Goal: Information Seeking & Learning: Find specific fact

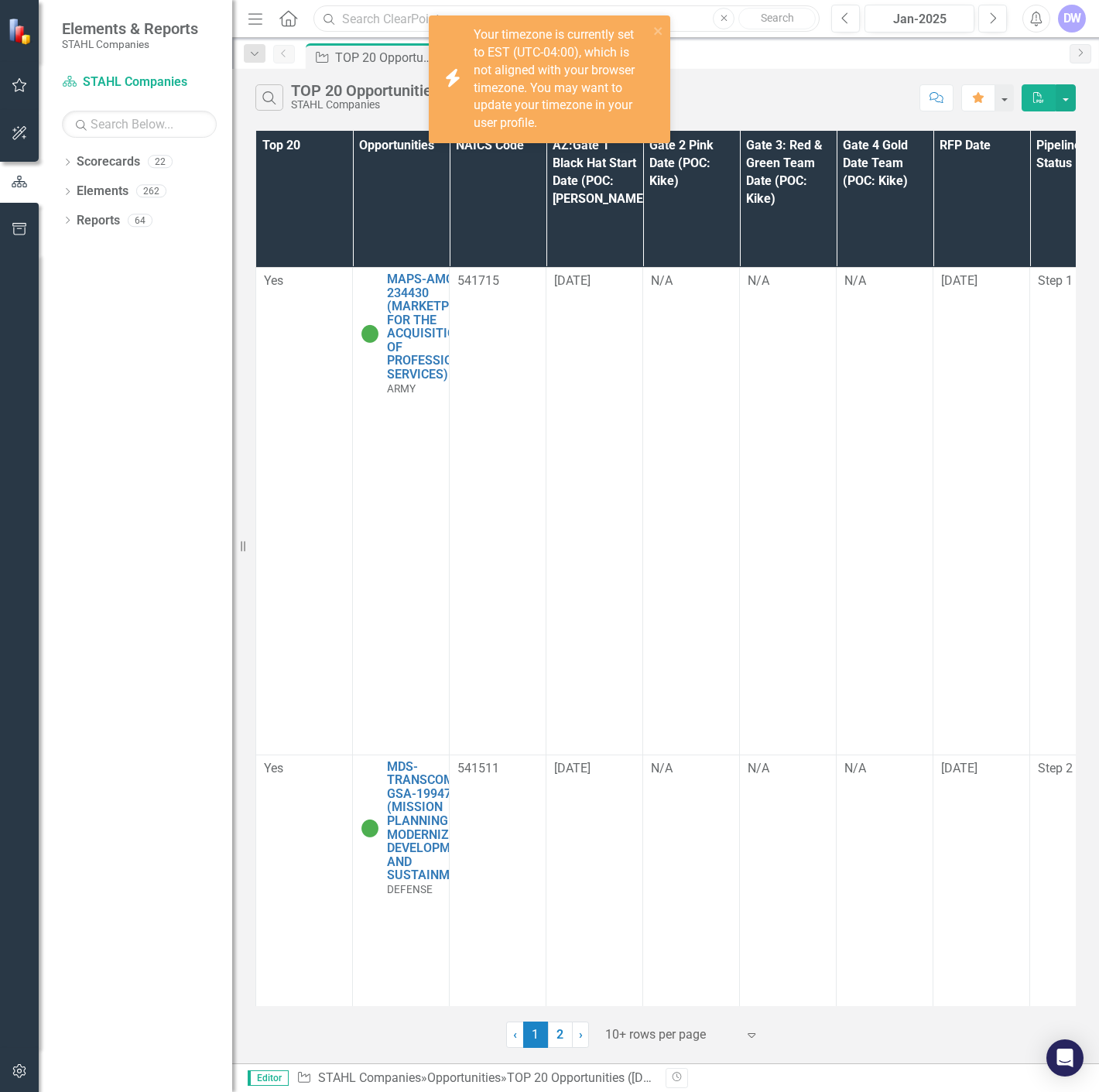
click at [407, 18] on input "text" at bounding box center [566, 18] width 506 height 27
paste input "207172"
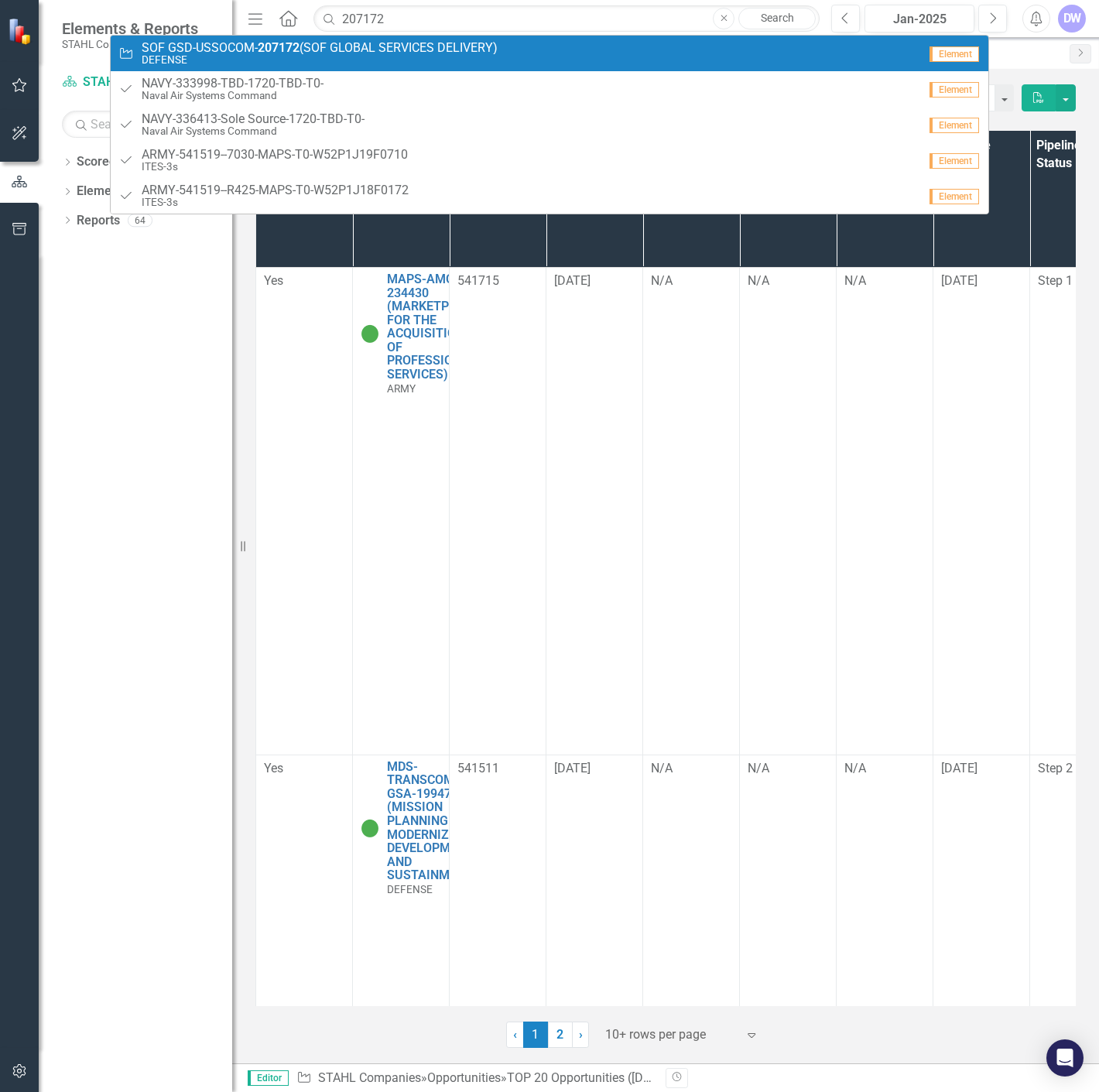
click at [206, 51] on span "SOF GSD-USSOCOM- 207172 (SOF GLOBAL SERVICES DELIVERY)" at bounding box center [319, 48] width 356 height 14
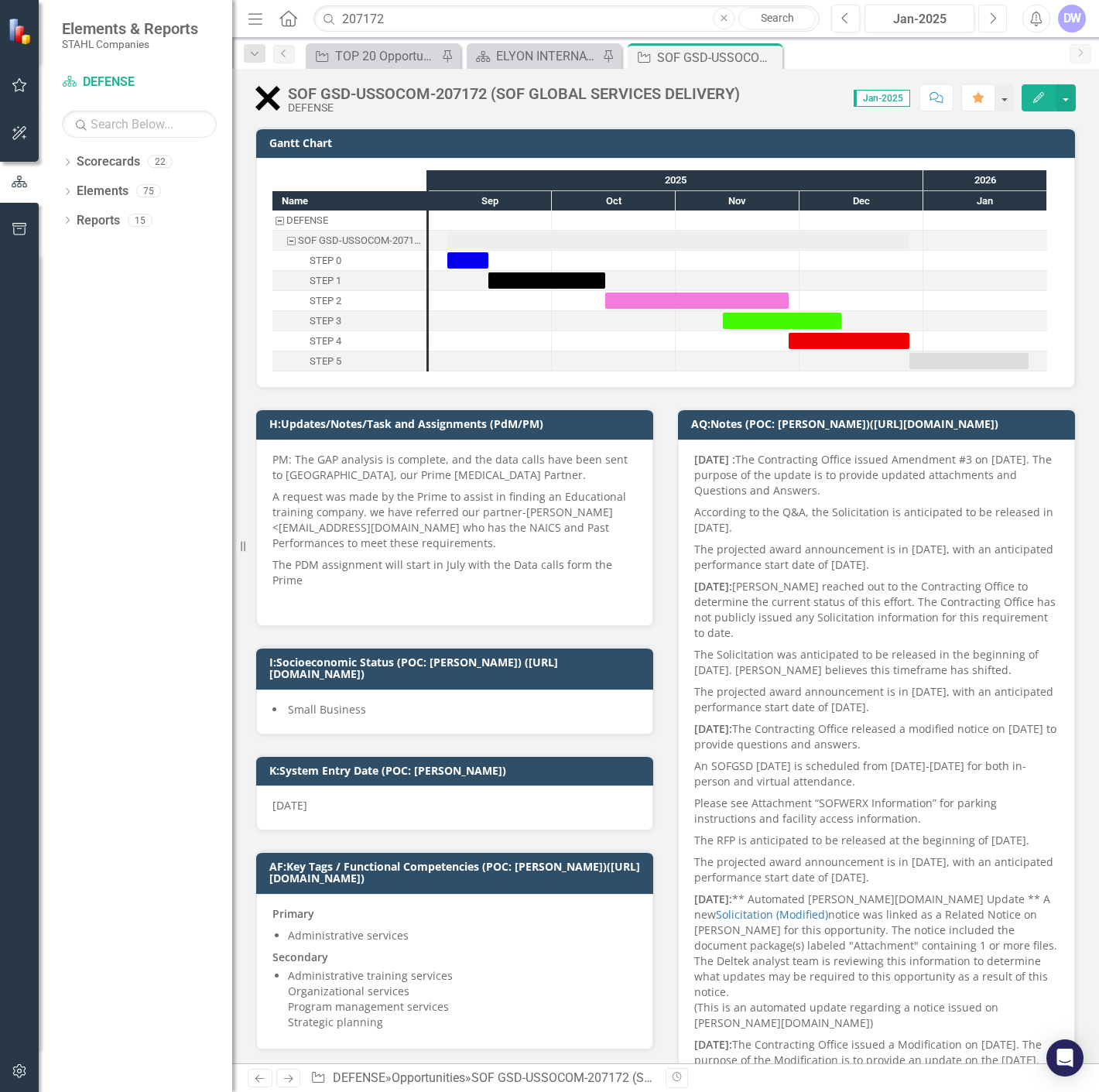
click at [990, 22] on icon "button" at bounding box center [993, 17] width 6 height 10
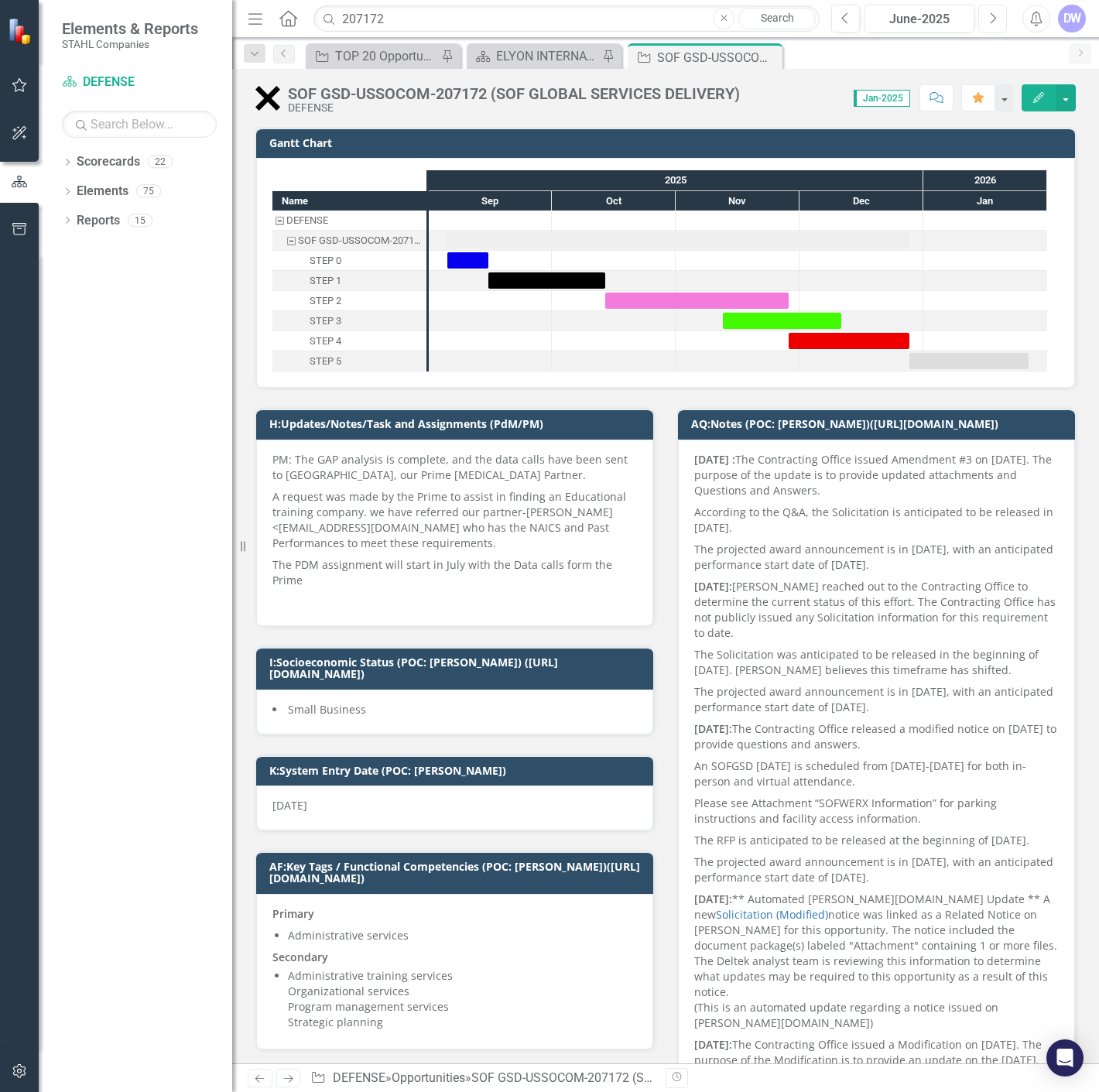
click at [990, 22] on icon "button" at bounding box center [993, 17] width 6 height 10
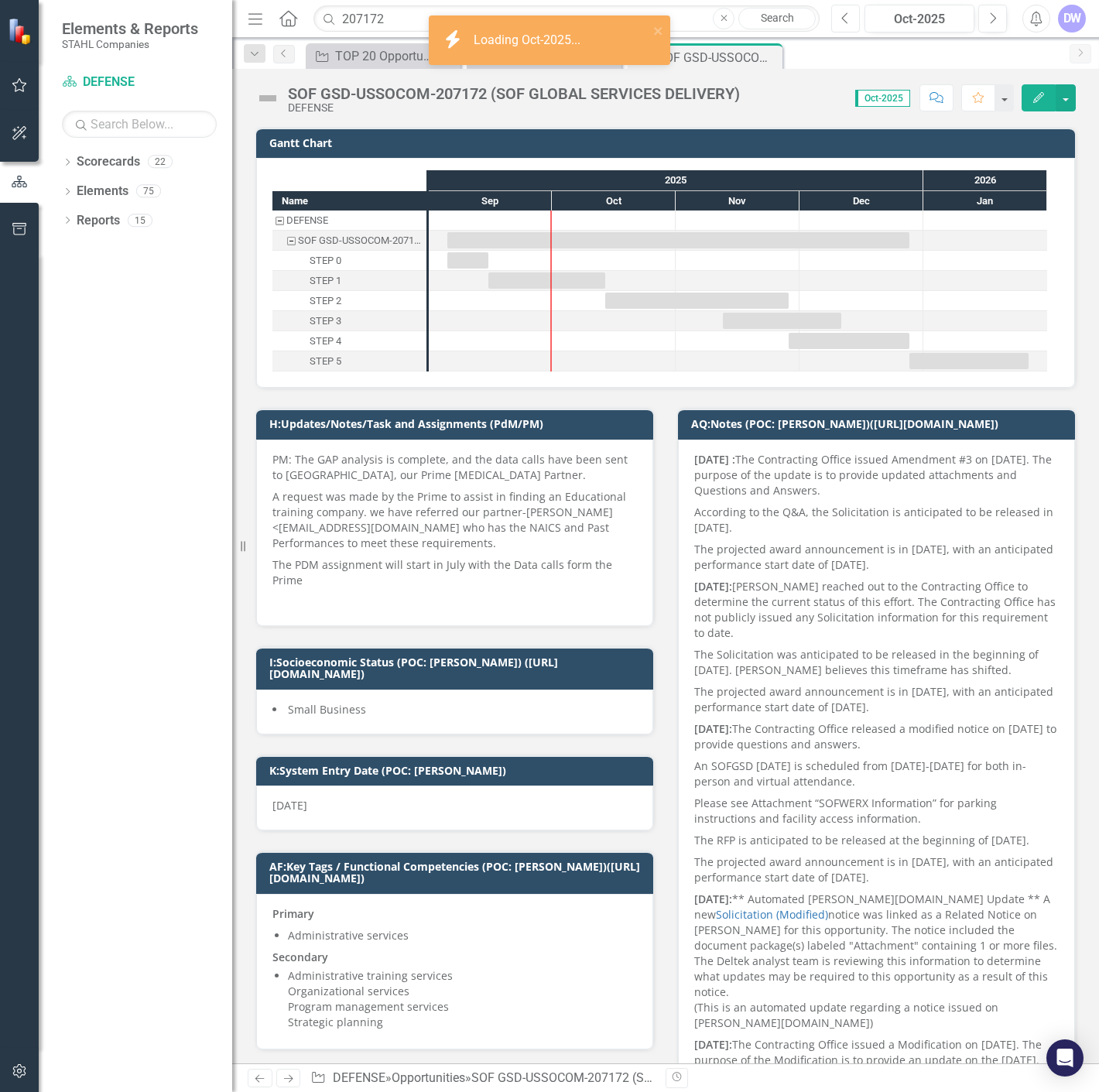
click at [845, 19] on icon "Previous" at bounding box center [846, 18] width 9 height 14
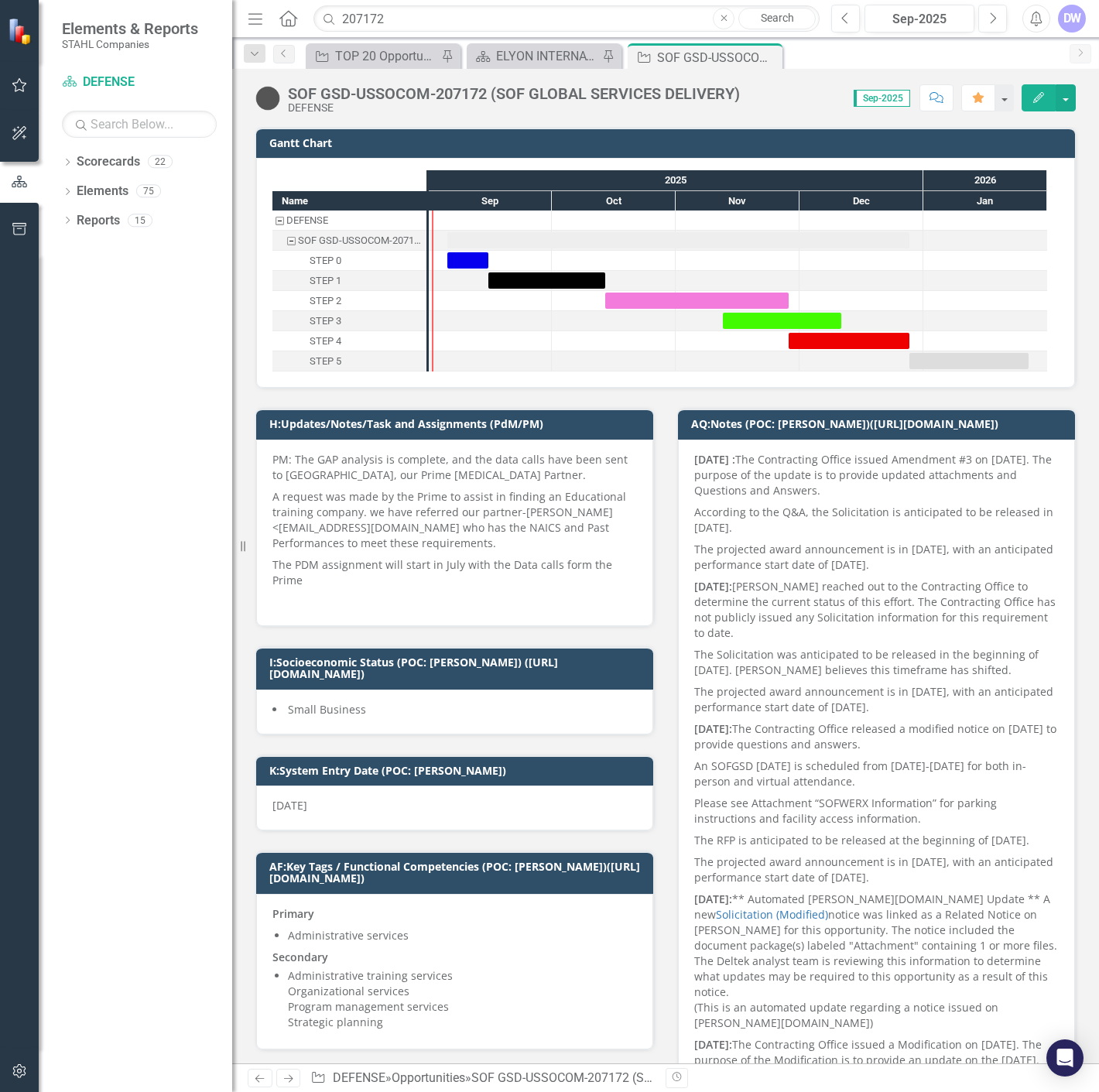
drag, startPoint x: 767, startPoint y: 57, endPoint x: 577, endPoint y: 2, distance: 197.8
click at [0, 0] on icon "Close" at bounding box center [0, 0] width 0 height 0
click at [525, 8] on input "207172" at bounding box center [566, 18] width 506 height 27
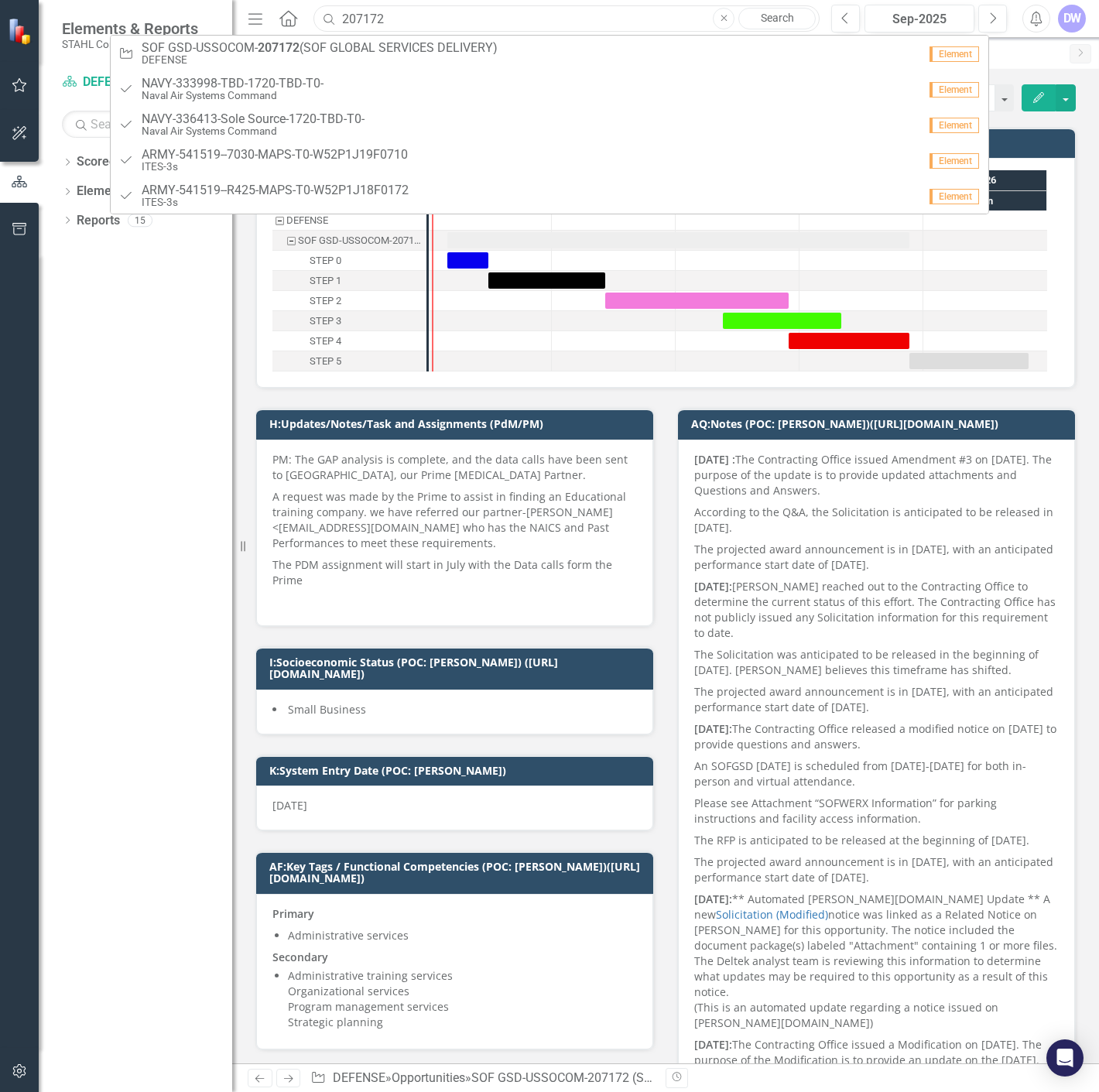
paste input "51757"
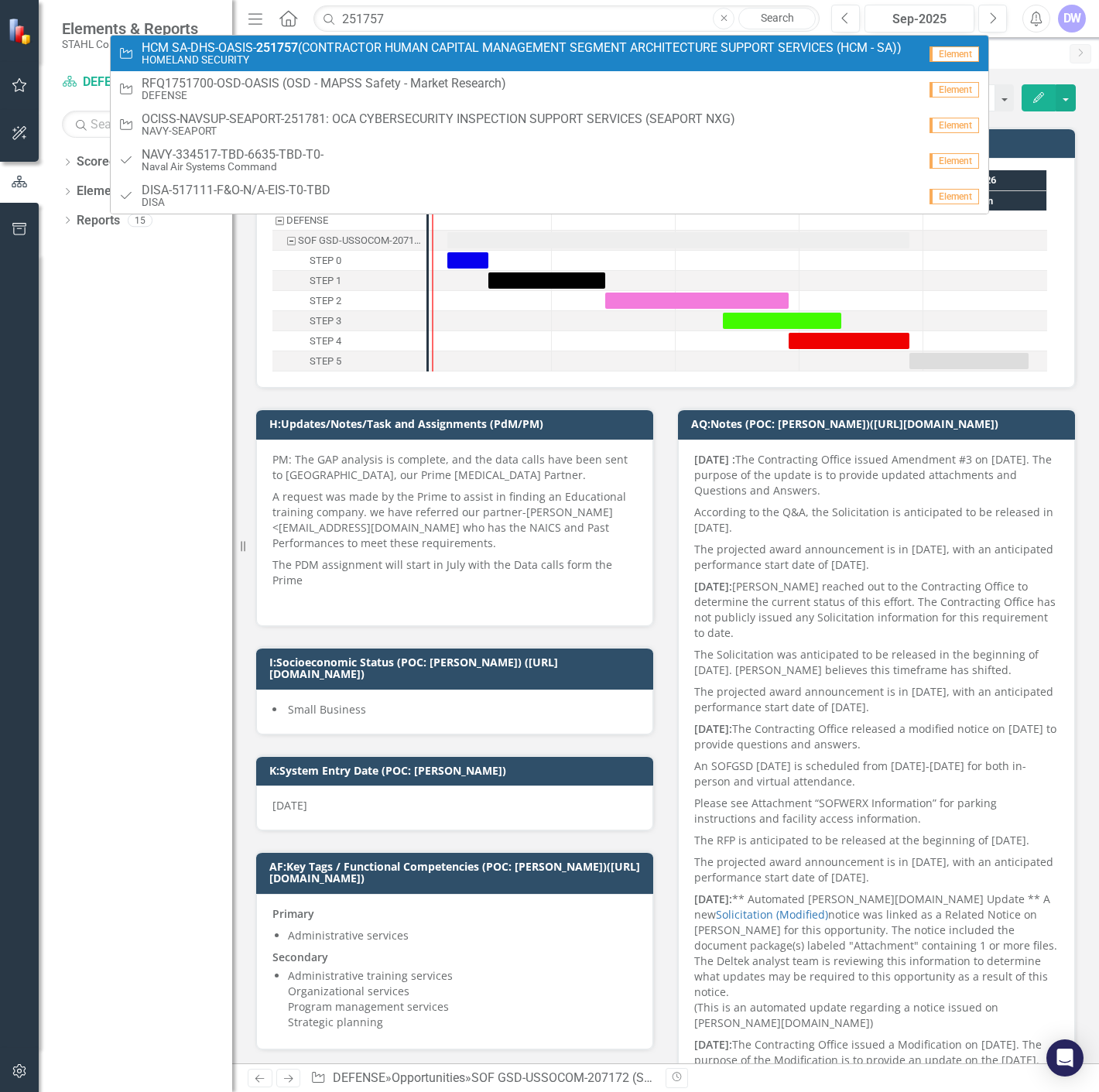
click at [300, 44] on span "HCM SA-DHS-OASIS- 251757 (CONTRACTOR HUMAN CAPITAL MANAGEMENT SEGMENT ARCHITECT…" at bounding box center [521, 48] width 760 height 14
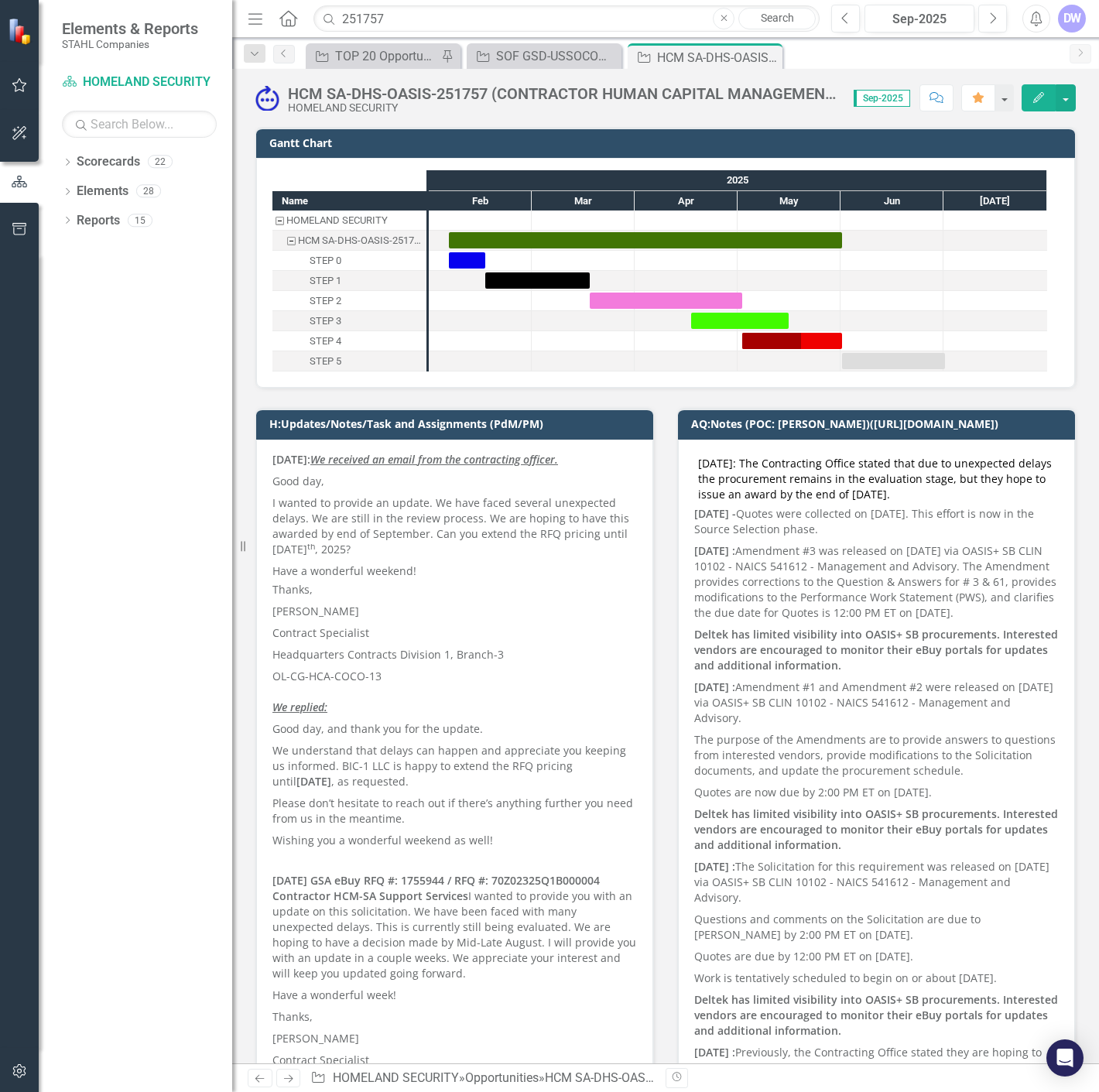
drag, startPoint x: 770, startPoint y: 56, endPoint x: 544, endPoint y: 33, distance: 227.2
click at [0, 0] on icon "Close" at bounding box center [0, 0] width 0 height 0
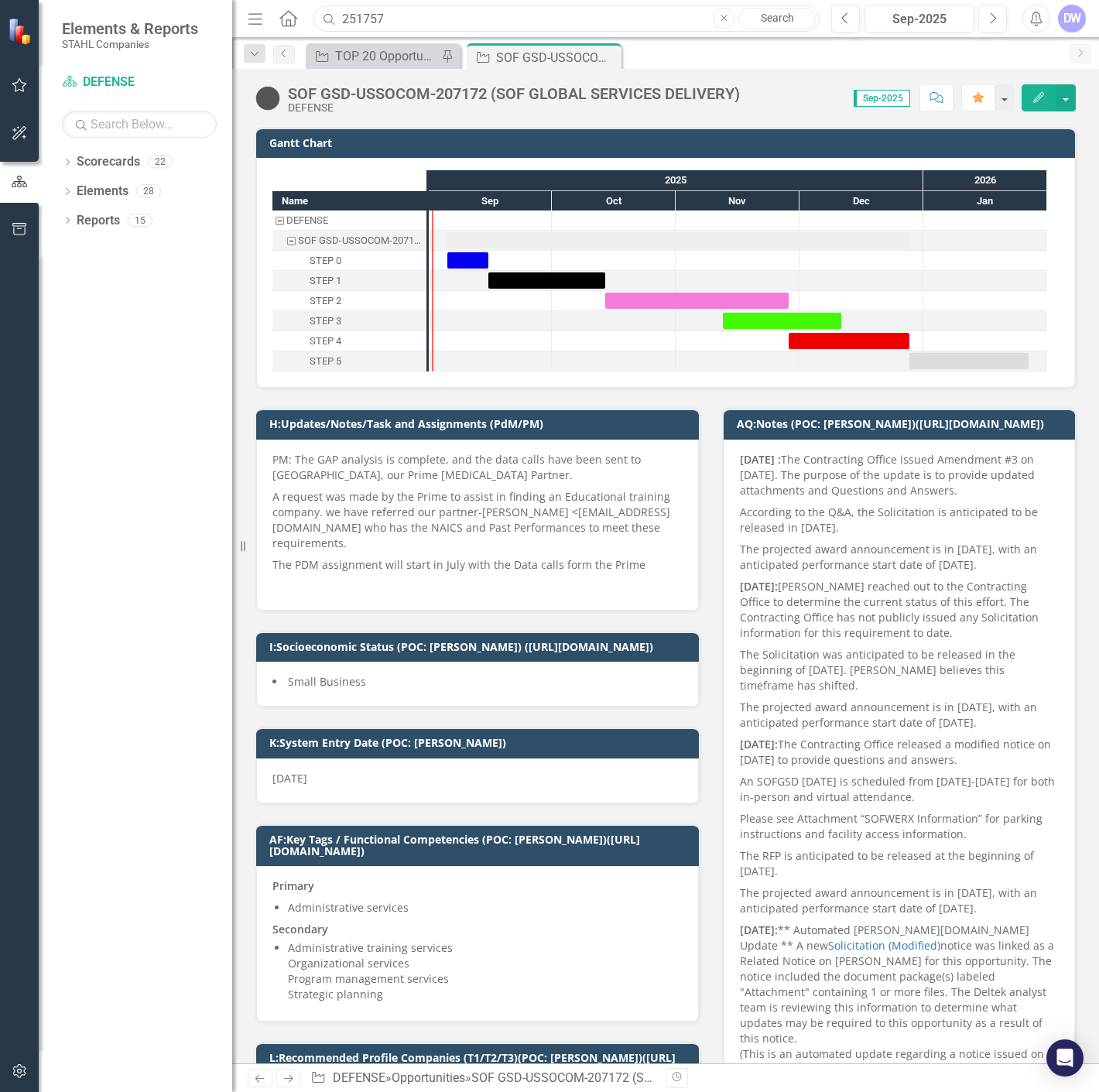
click at [526, 13] on input "251757" at bounding box center [566, 18] width 506 height 27
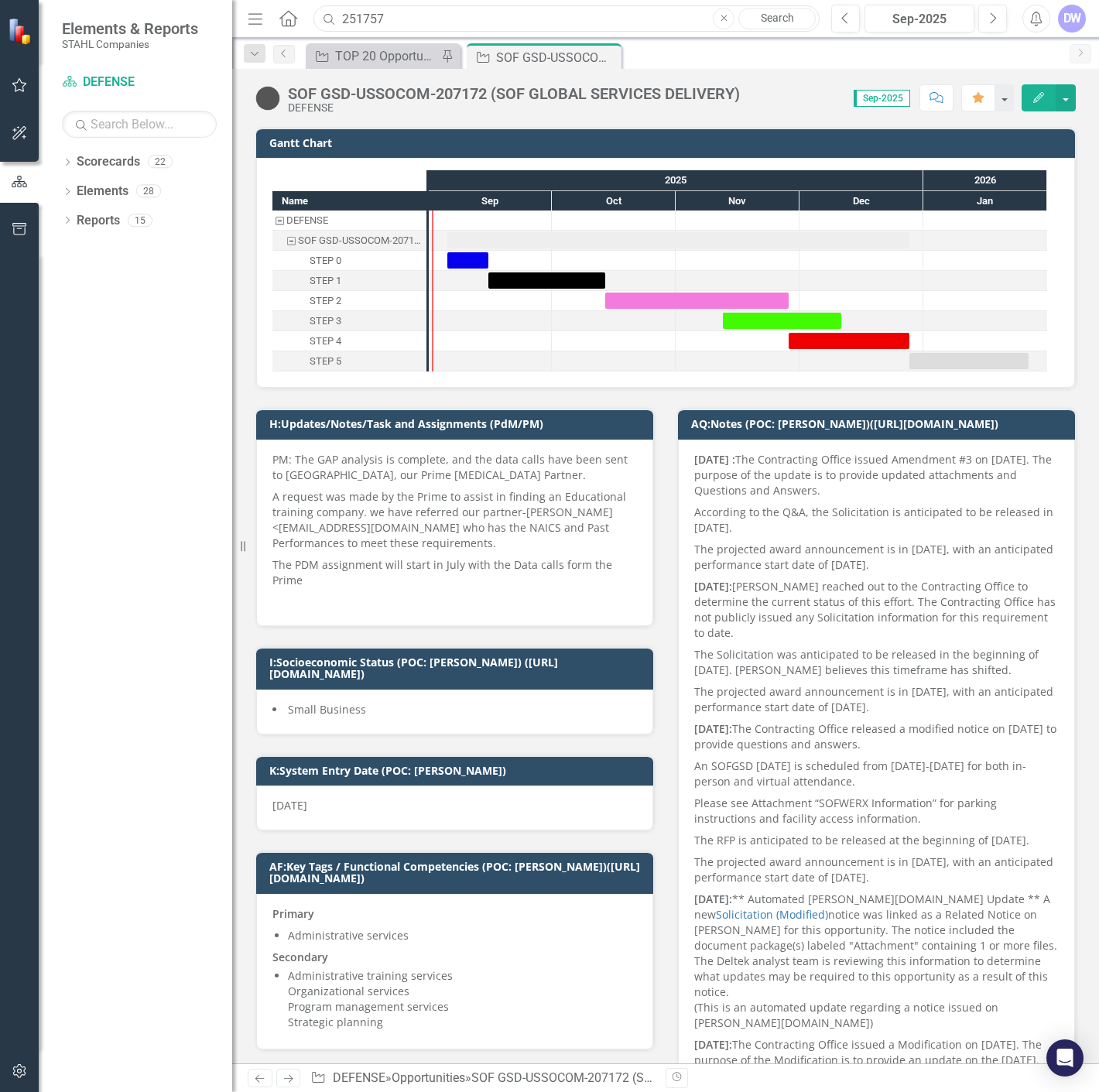
click at [526, 13] on input "251757" at bounding box center [566, 18] width 506 height 27
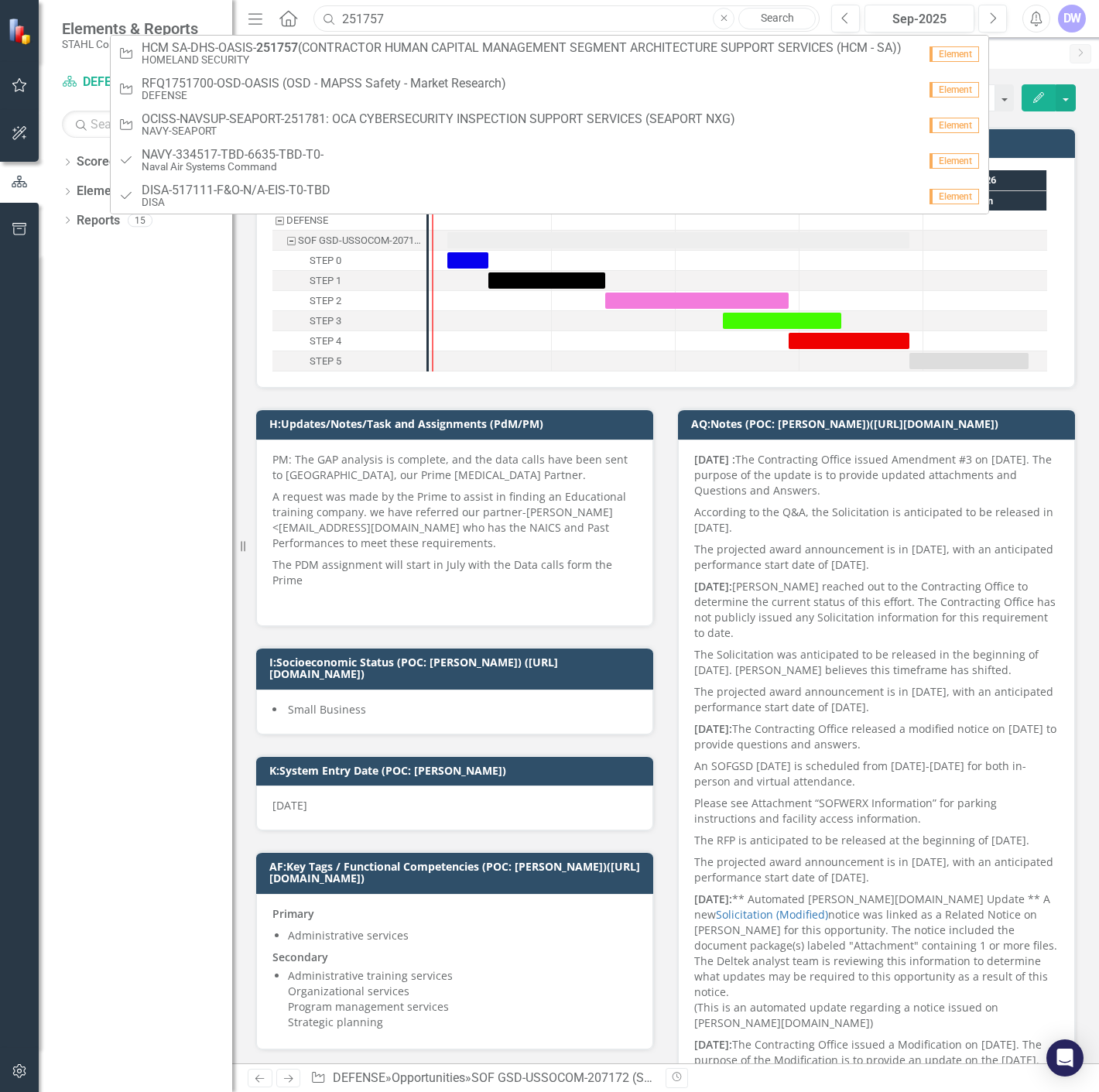
paste input "3956"
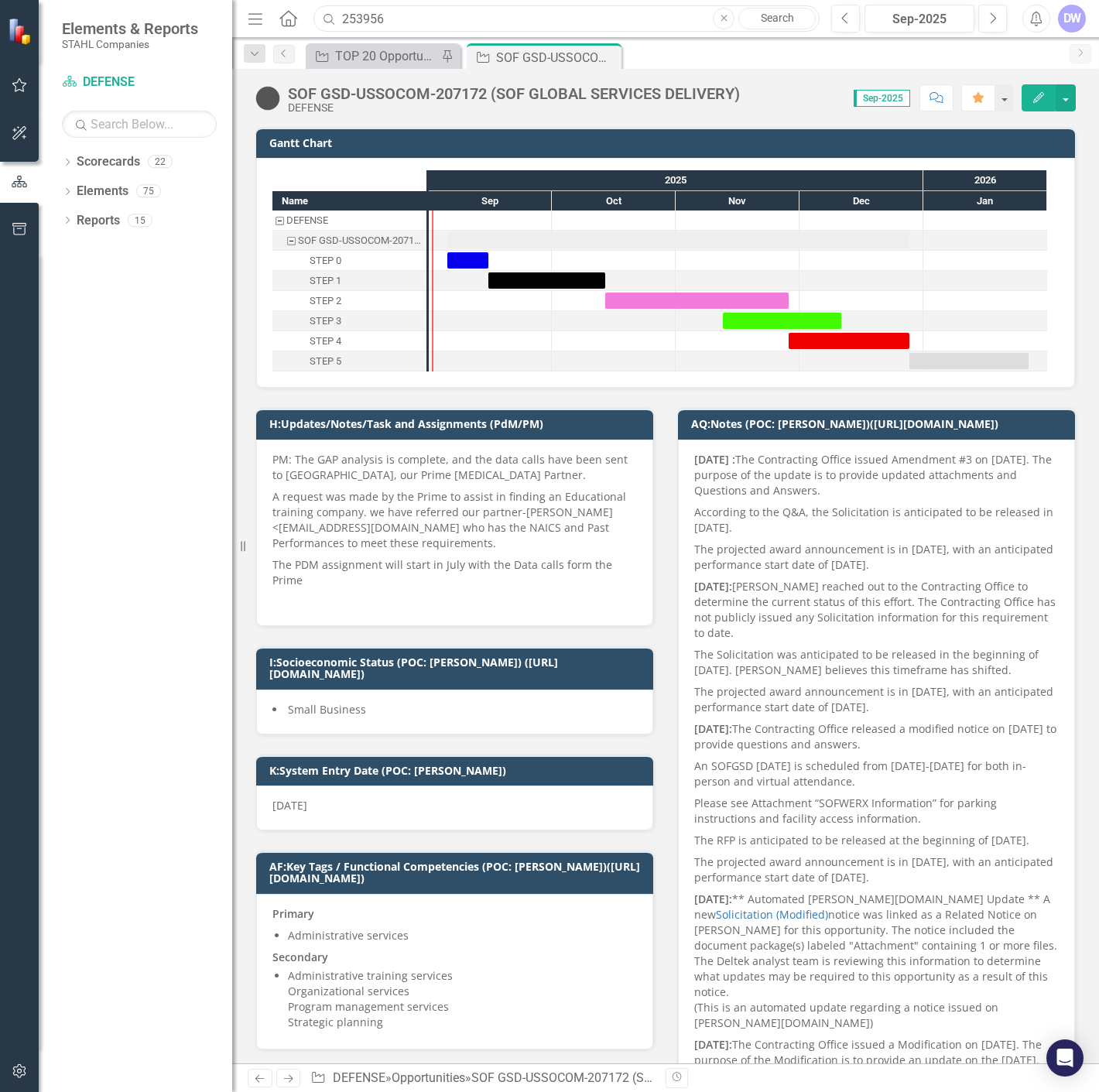
click at [364, 17] on input "253956" at bounding box center [566, 18] width 506 height 27
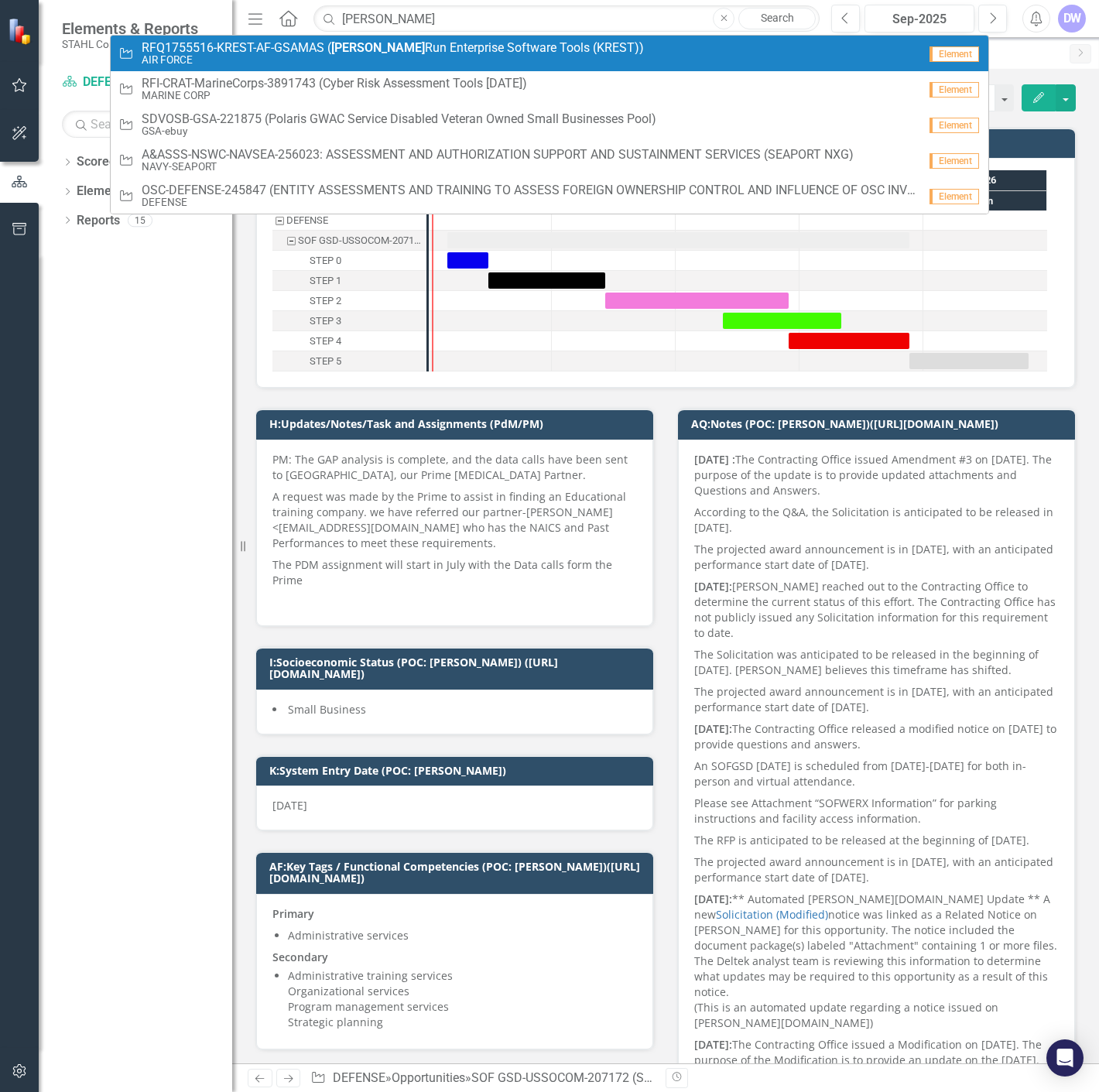
click at [394, 51] on span "RFQ1755516-KREST-AF-GSAMAS ( [PERSON_NAME] Run Enterprise Software Tools (KREST…" at bounding box center [392, 48] width 502 height 14
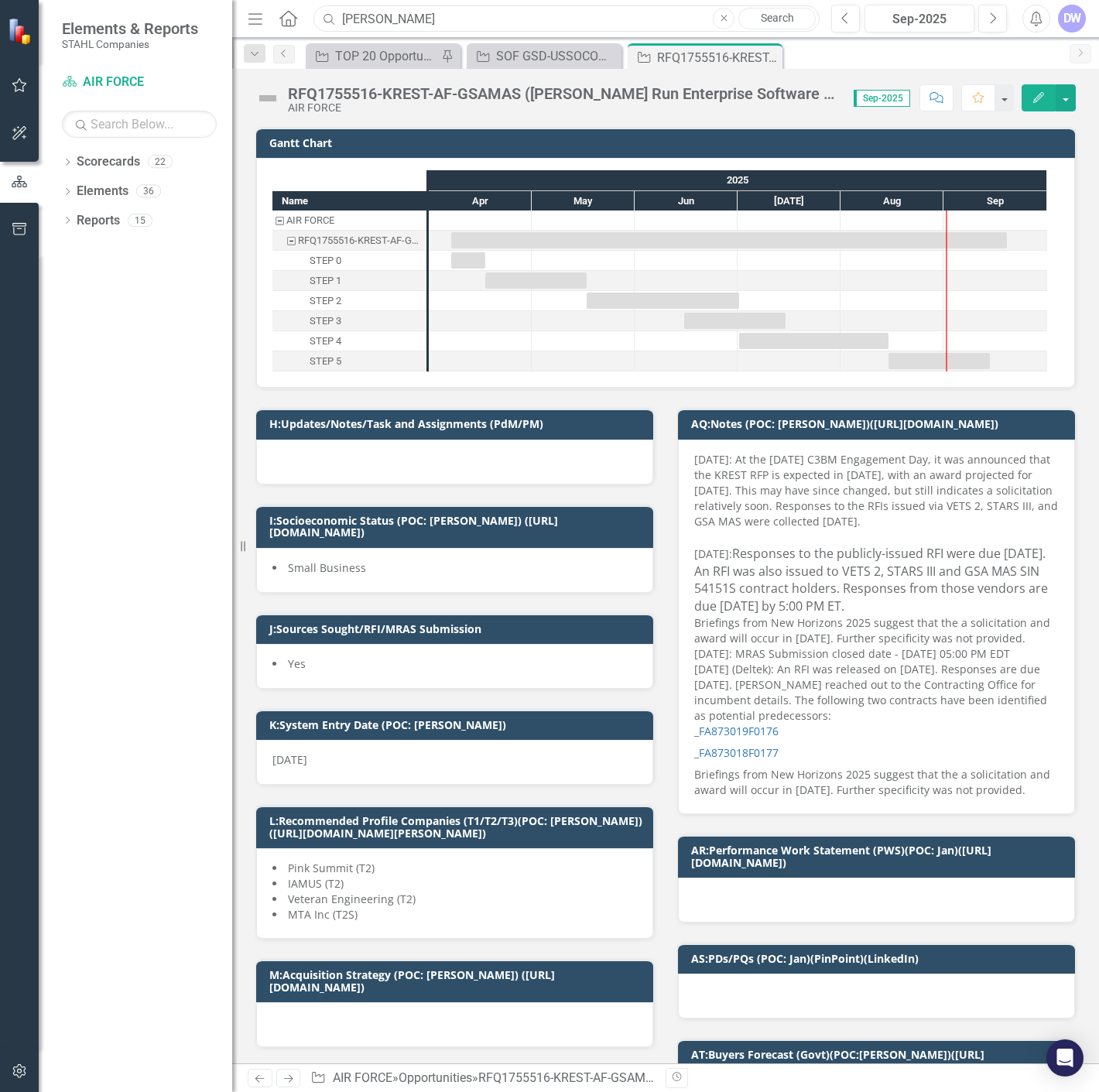
click at [412, 17] on input "[PERSON_NAME]" at bounding box center [566, 18] width 506 height 27
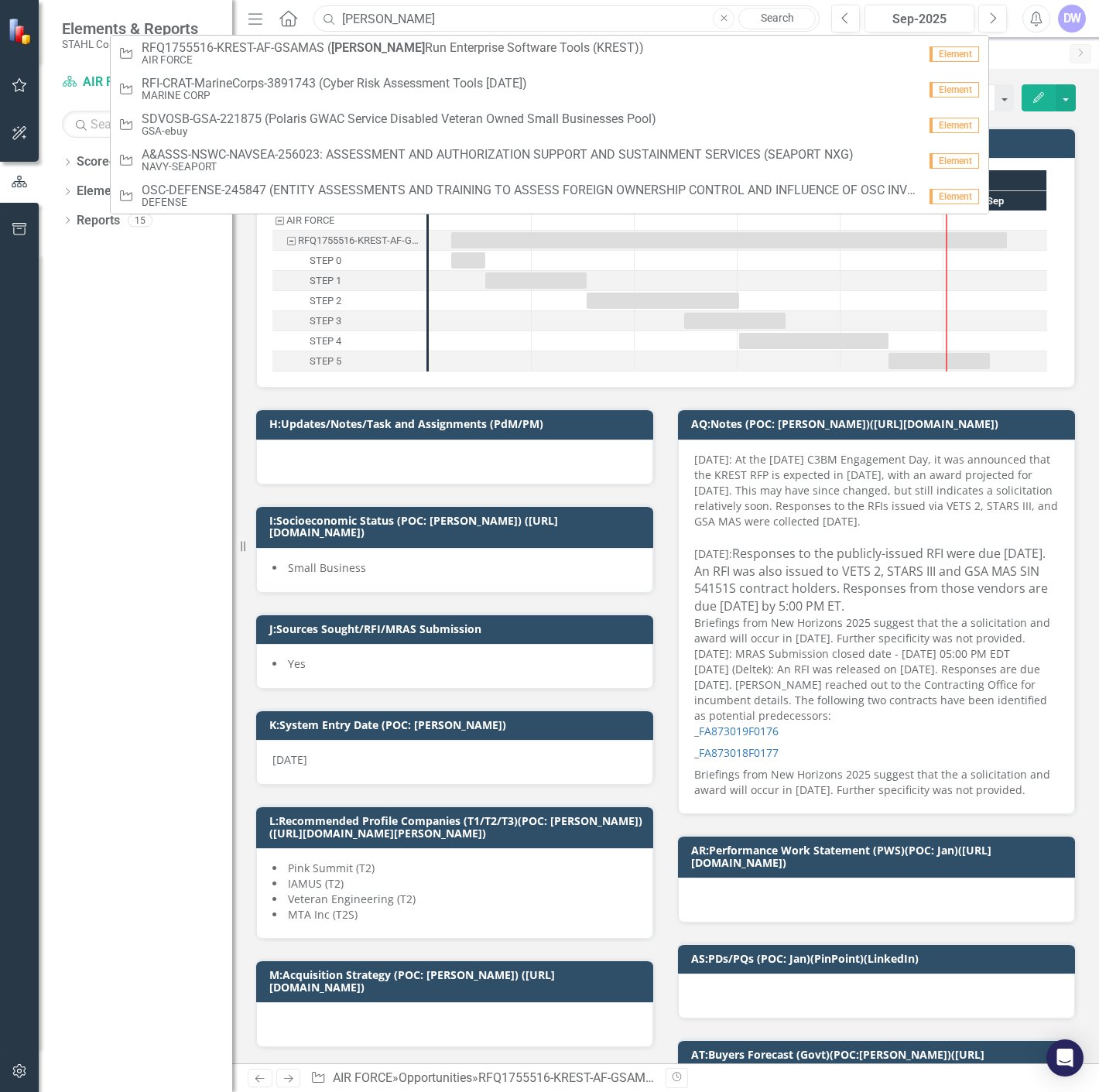
paste input "247190"
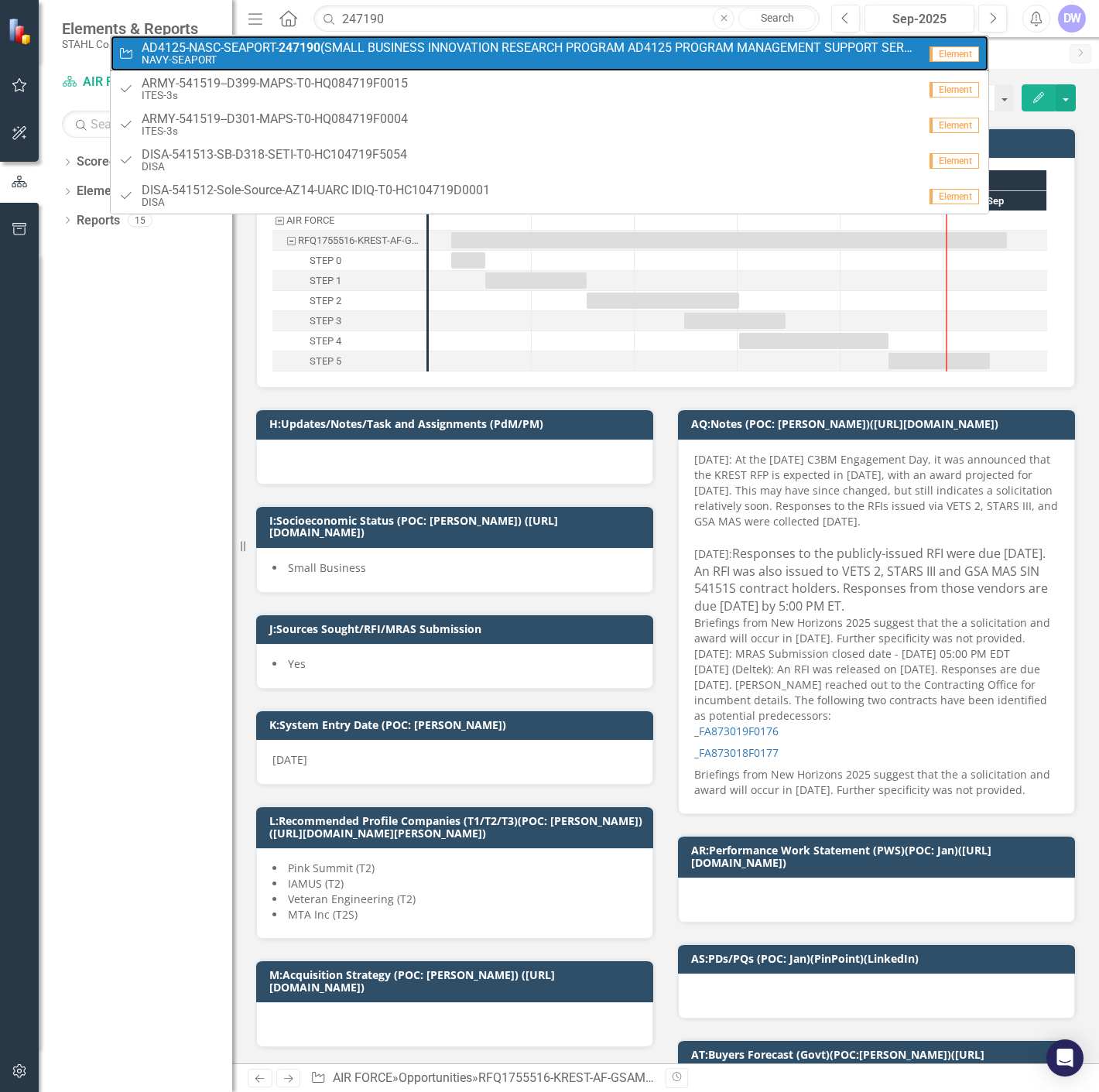
drag, startPoint x: 391, startPoint y: 50, endPoint x: 375, endPoint y: 0, distance: 52.5
click at [391, 50] on span "AD4125-NASC-SEAPORT- 247190 (SMALL BUSINESS INNOVATION RESEARCH PROGRAM AD4125 …" at bounding box center [530, 48] width 776 height 14
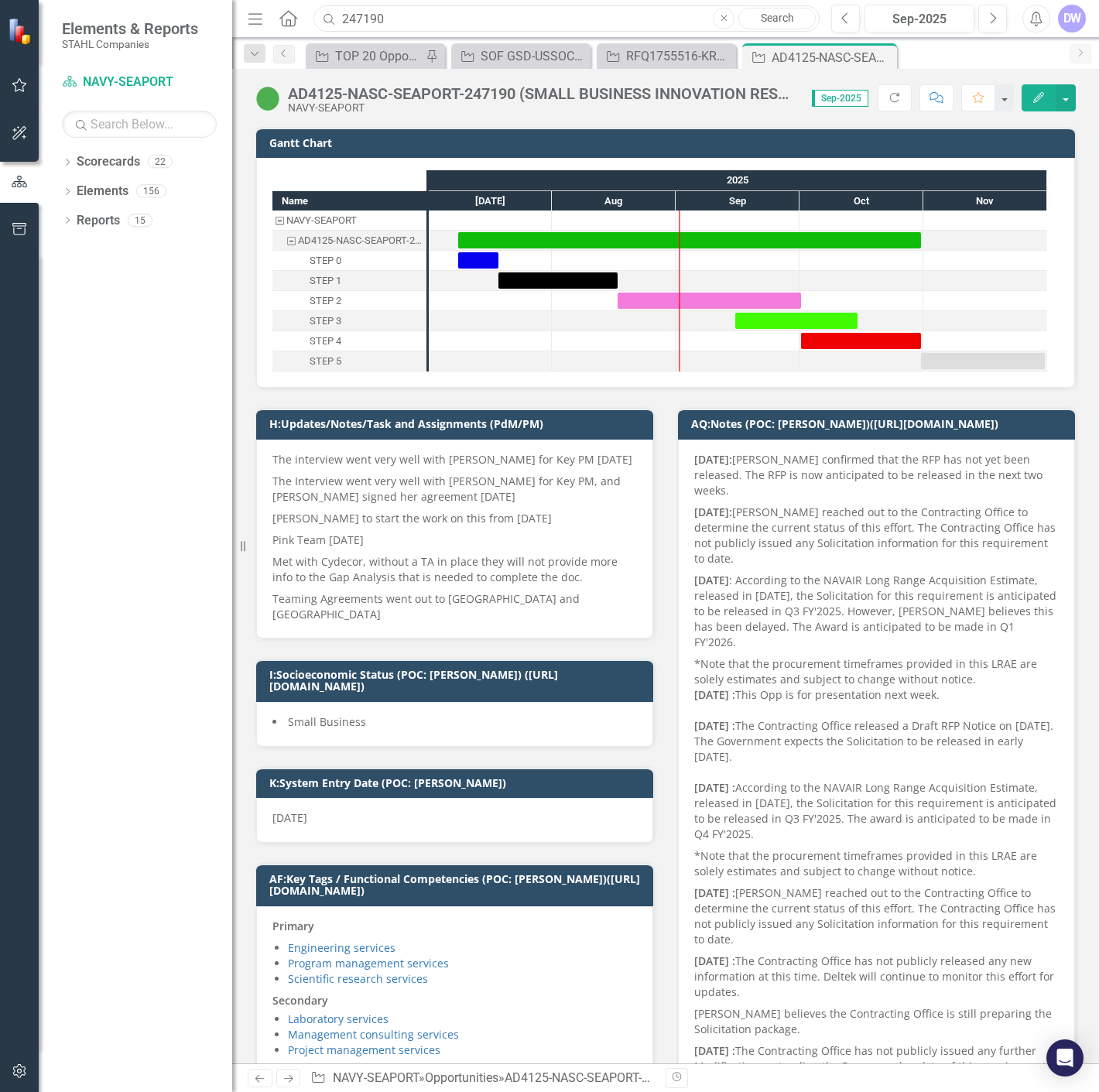
click at [420, 13] on input "247190" at bounding box center [566, 18] width 506 height 27
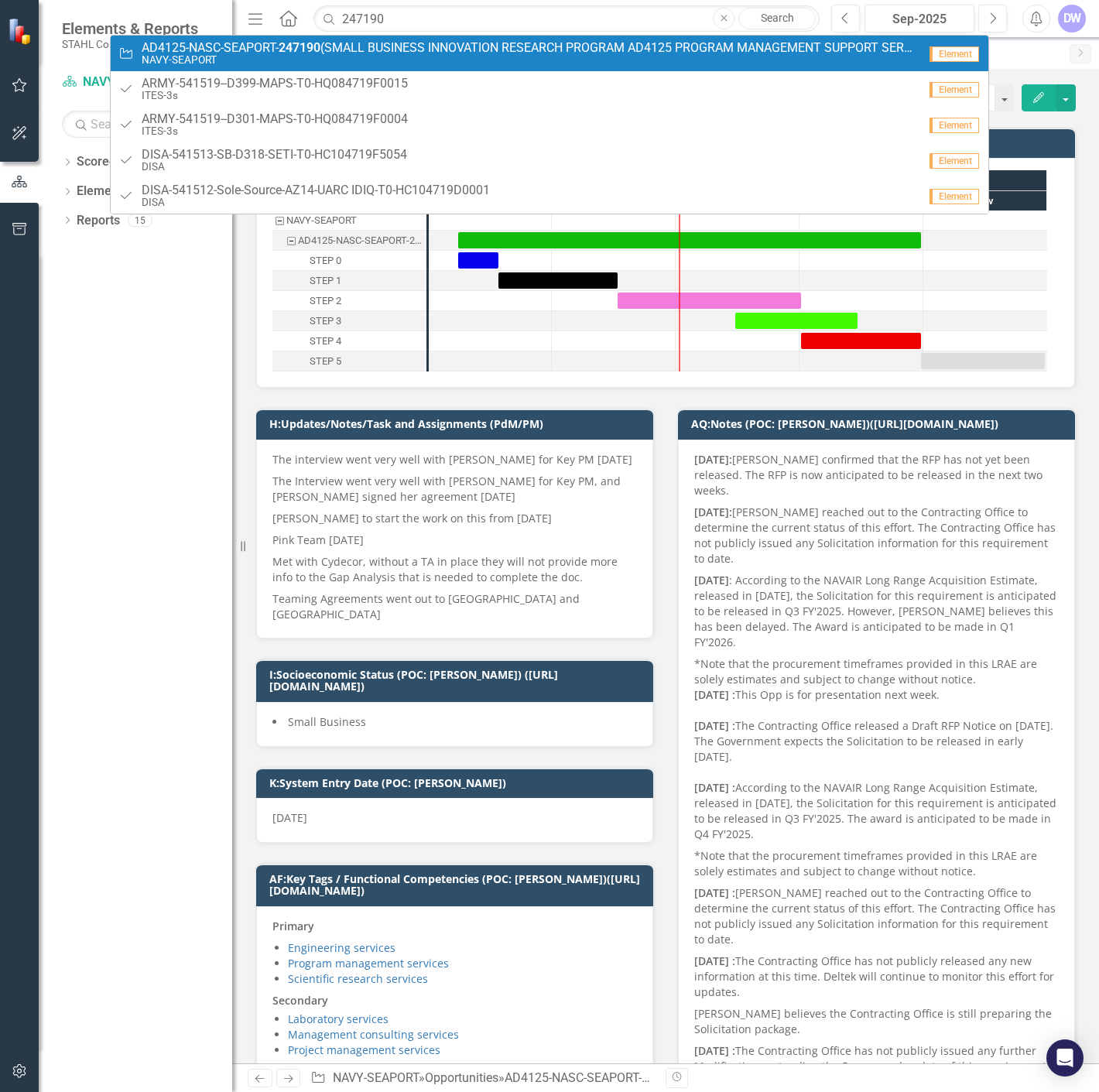
click at [992, 513] on p "[DATE]: [PERSON_NAME] reached out to the Contracting Office to determine the cu…" at bounding box center [876, 535] width 365 height 68
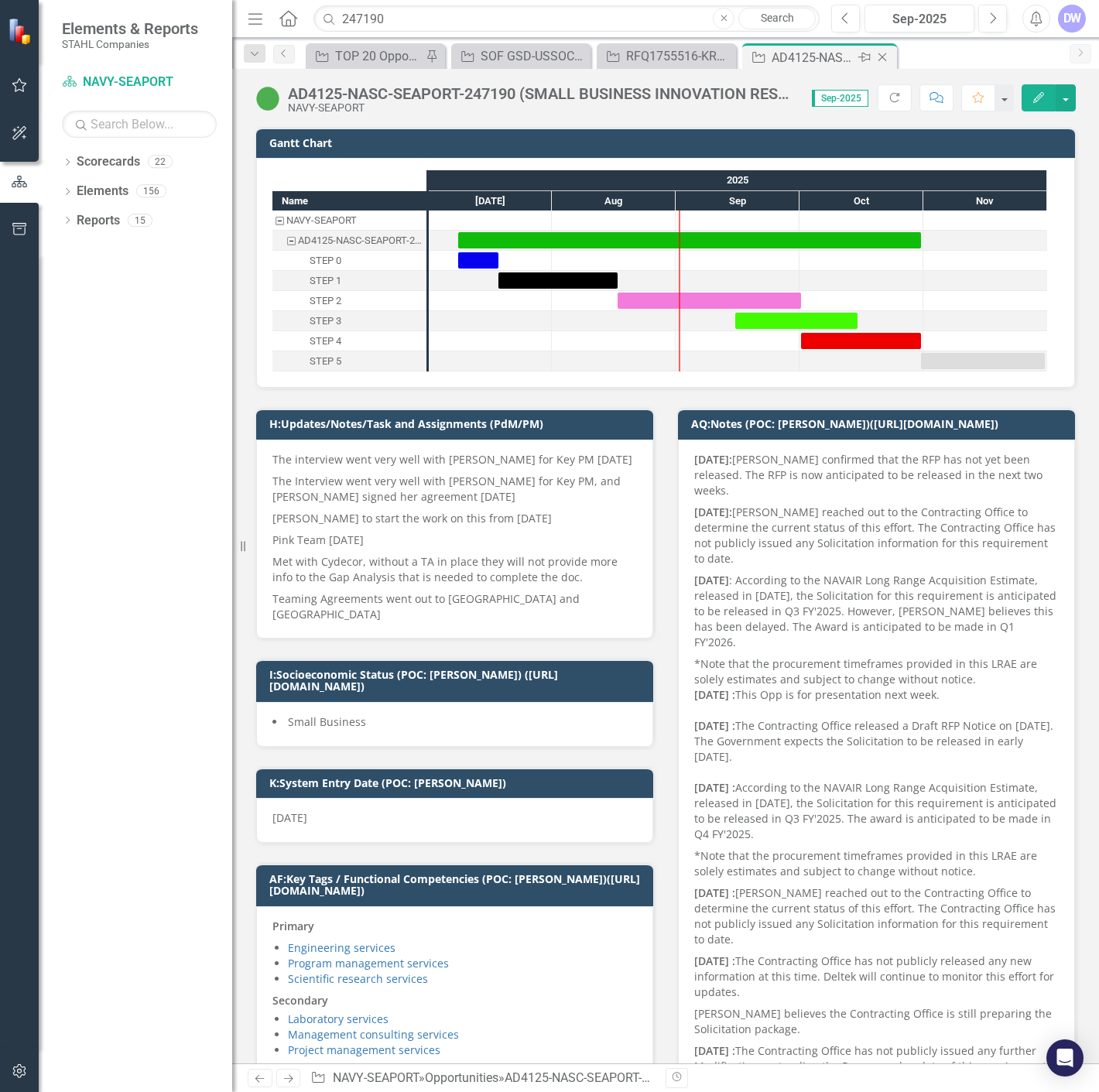
click at [885, 54] on icon "Close" at bounding box center [882, 57] width 16 height 12
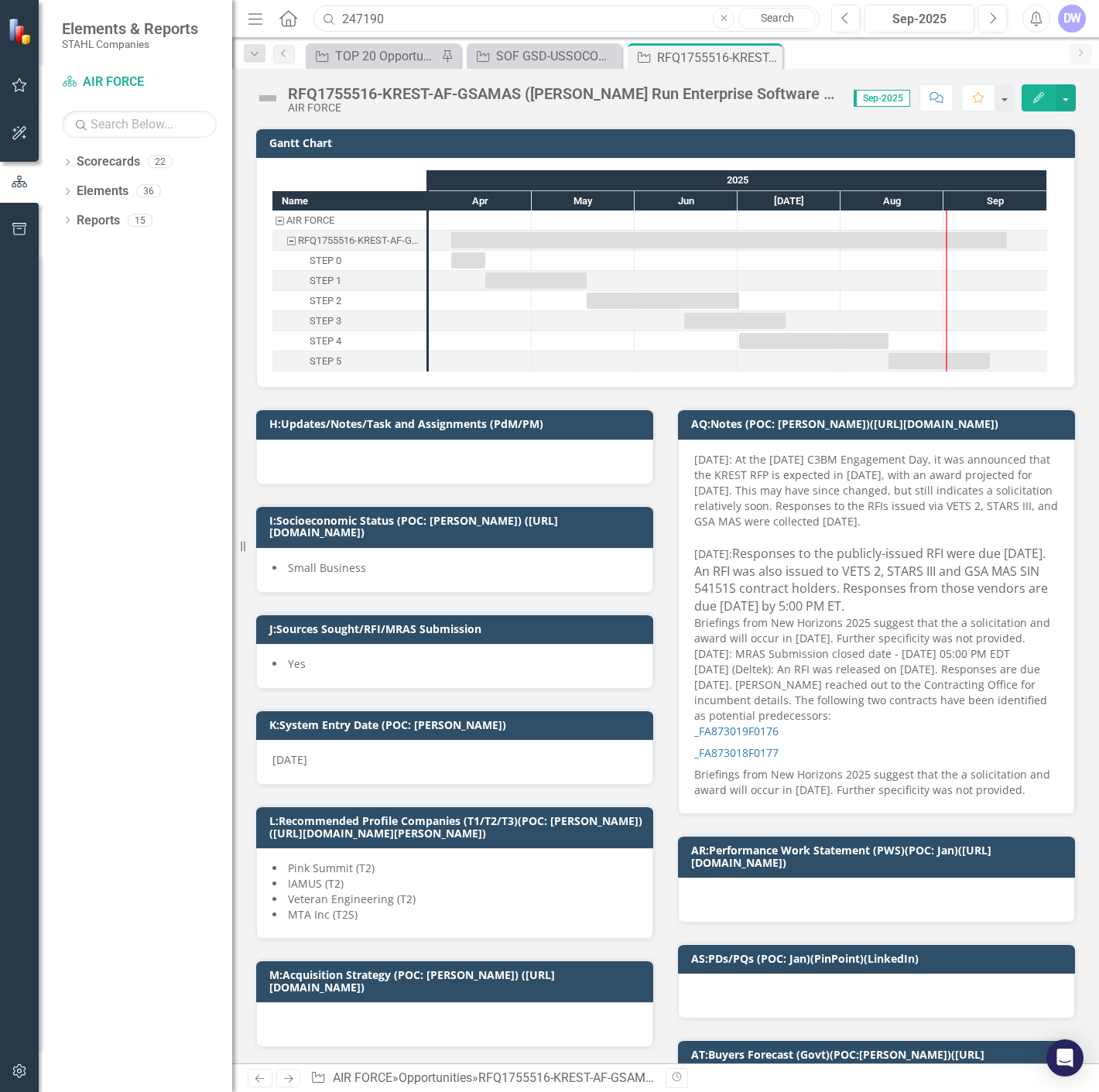
click at [545, 12] on input "247190" at bounding box center [566, 18] width 506 height 27
click at [946, 529] on div "[DATE]: At the [DATE] C3BM Engagement Day, it was announced that the KREST RFP …" at bounding box center [876, 490] width 365 height 77
click at [763, 56] on icon "Close" at bounding box center [767, 57] width 16 height 12
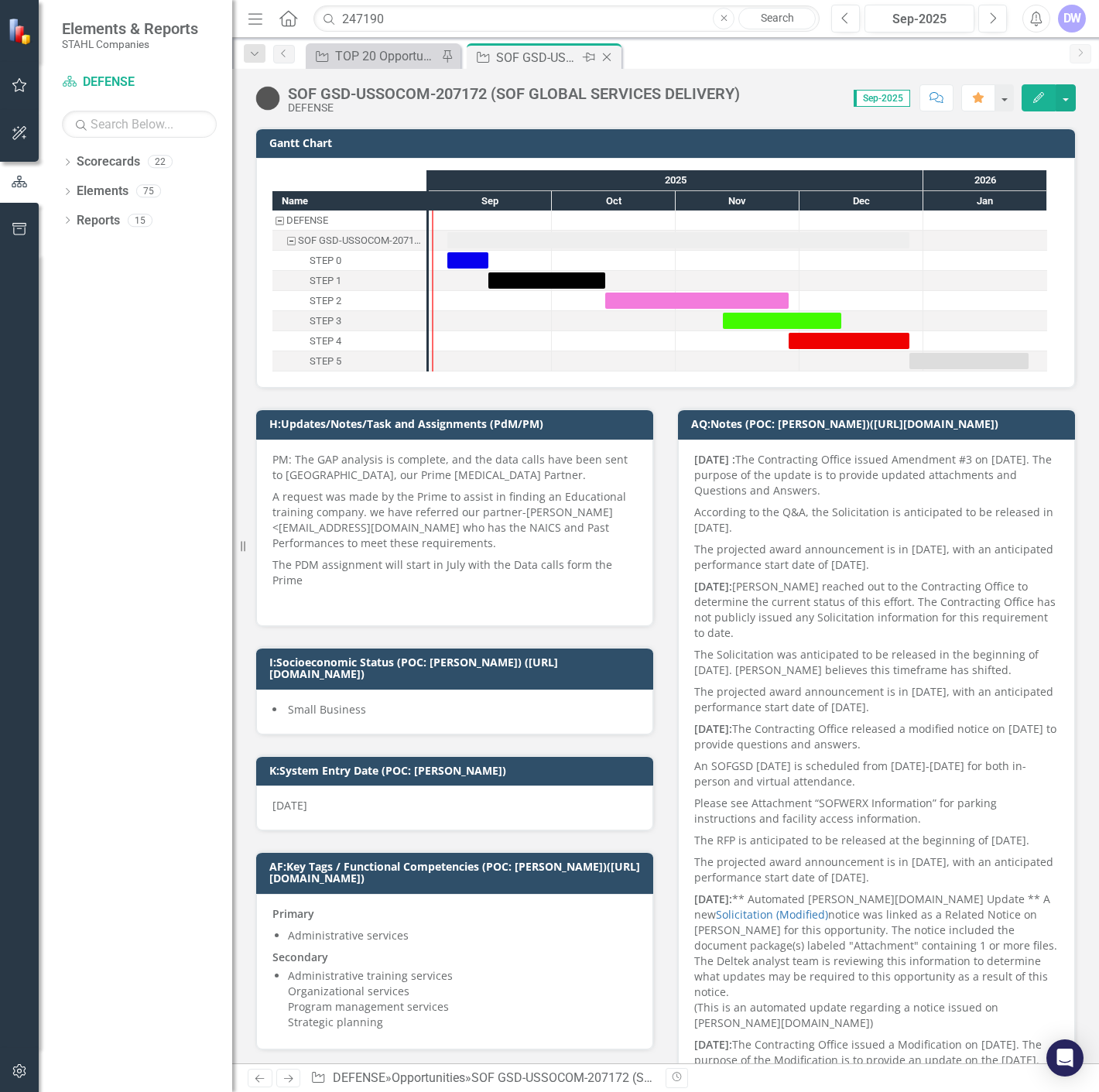
click at [604, 52] on icon "Close" at bounding box center [606, 57] width 16 height 12
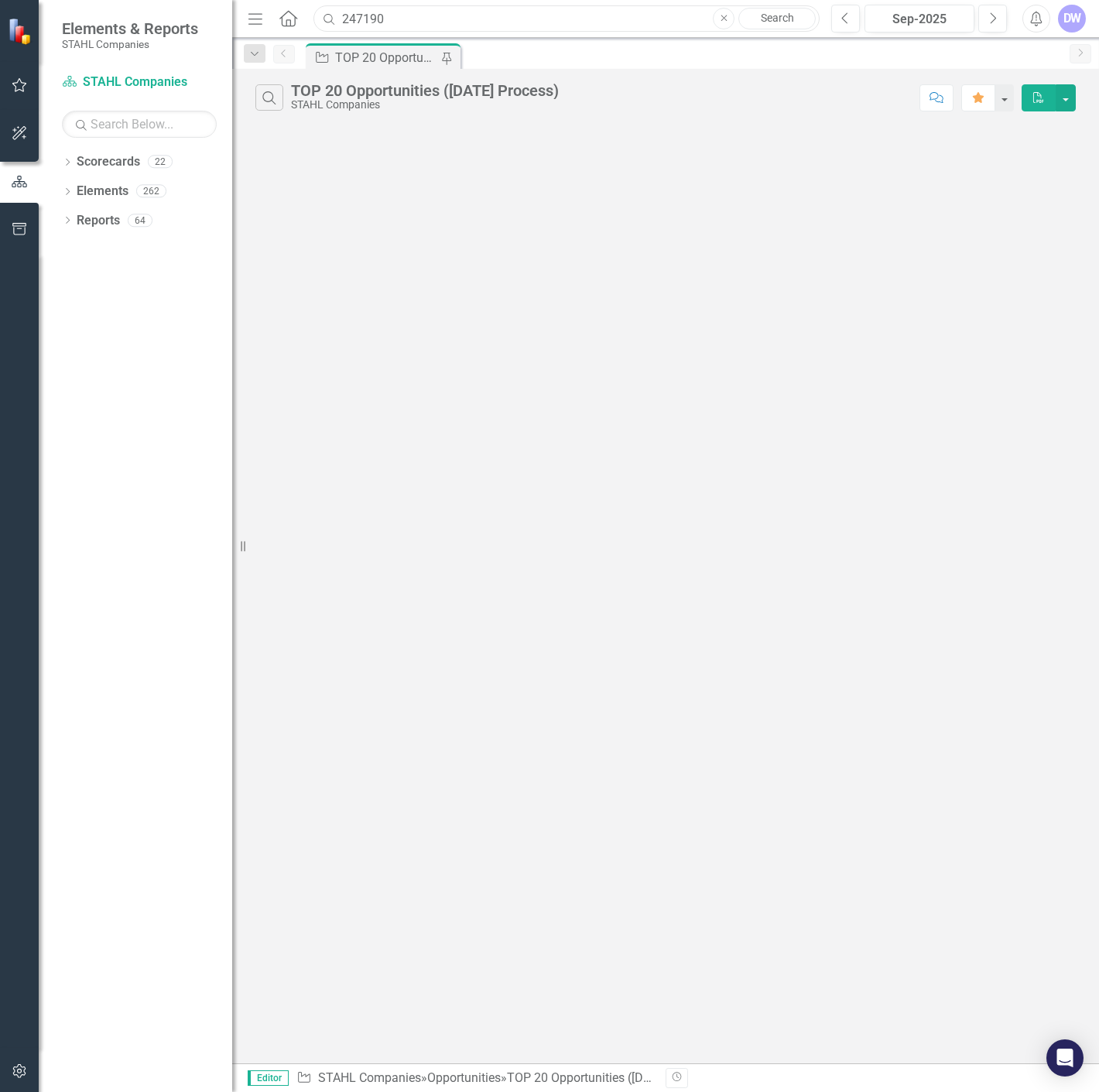
click at [504, 22] on input "247190" at bounding box center [566, 18] width 506 height 27
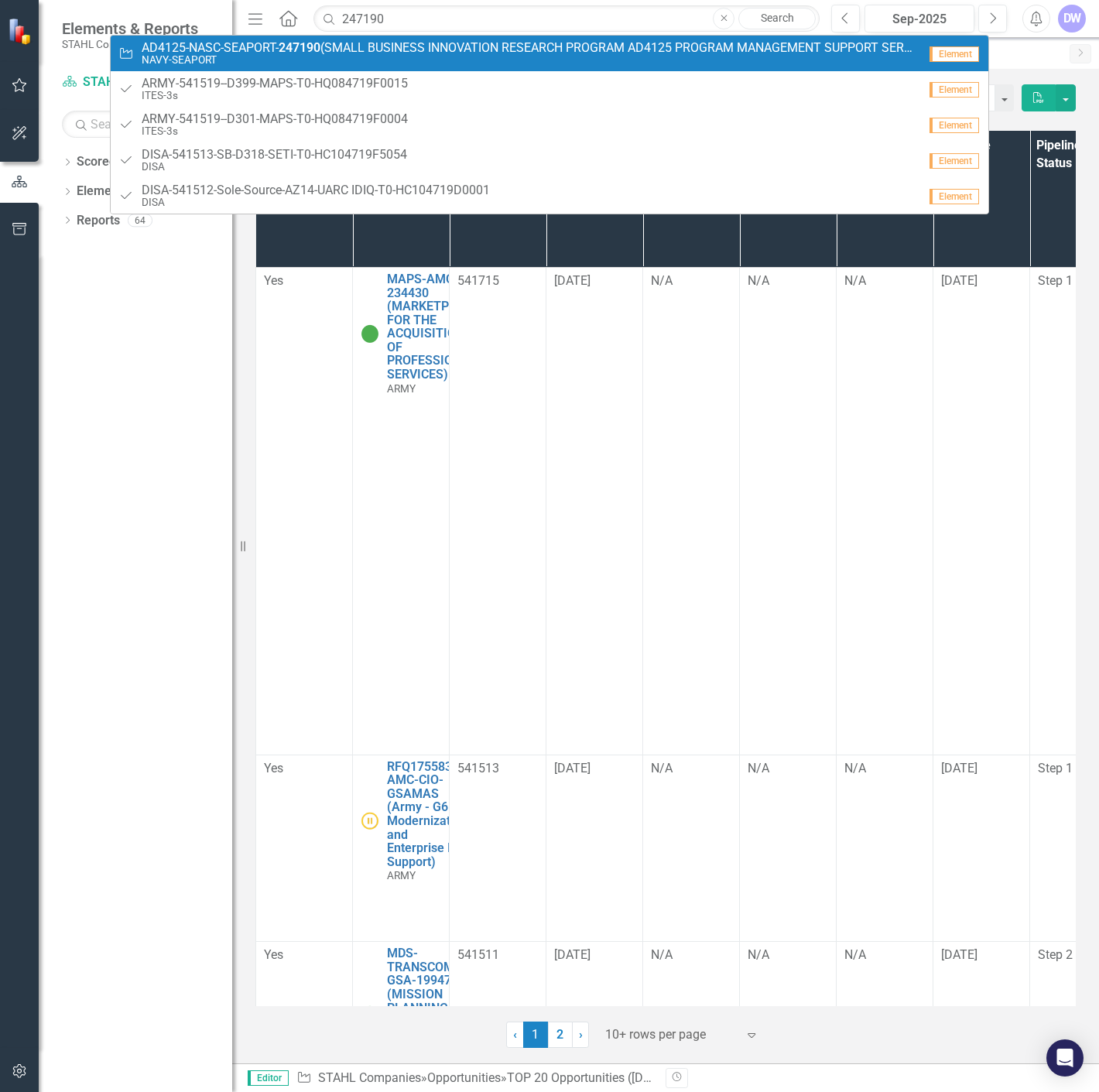
click at [443, 51] on span "AD4125-NASC-SEAPORT- 247190 (SMALL BUSINESS INNOVATION RESEARCH PROGRAM AD4125 …" at bounding box center [530, 48] width 776 height 14
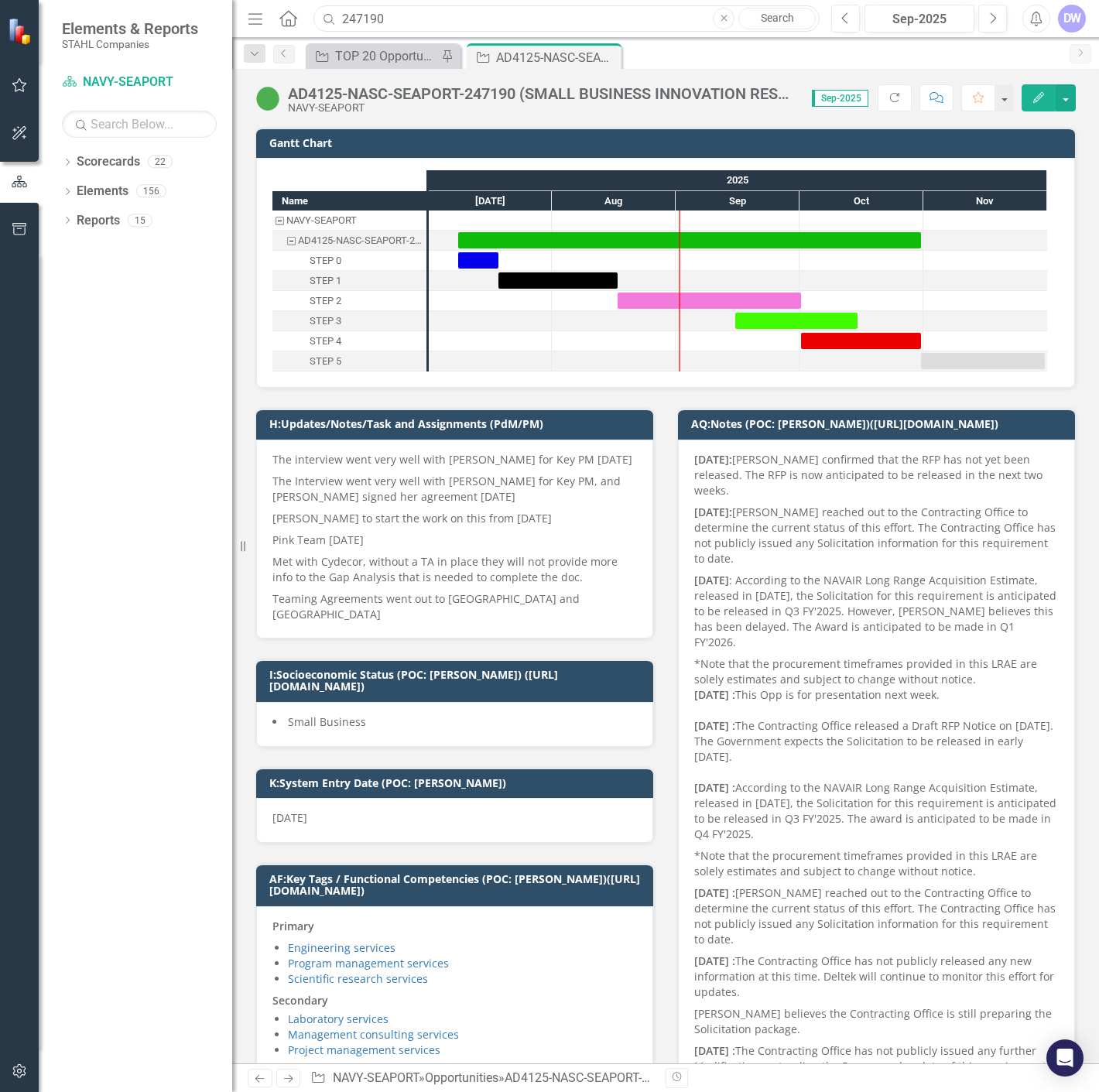
click at [369, 16] on input "247190" at bounding box center [566, 18] width 506 height 27
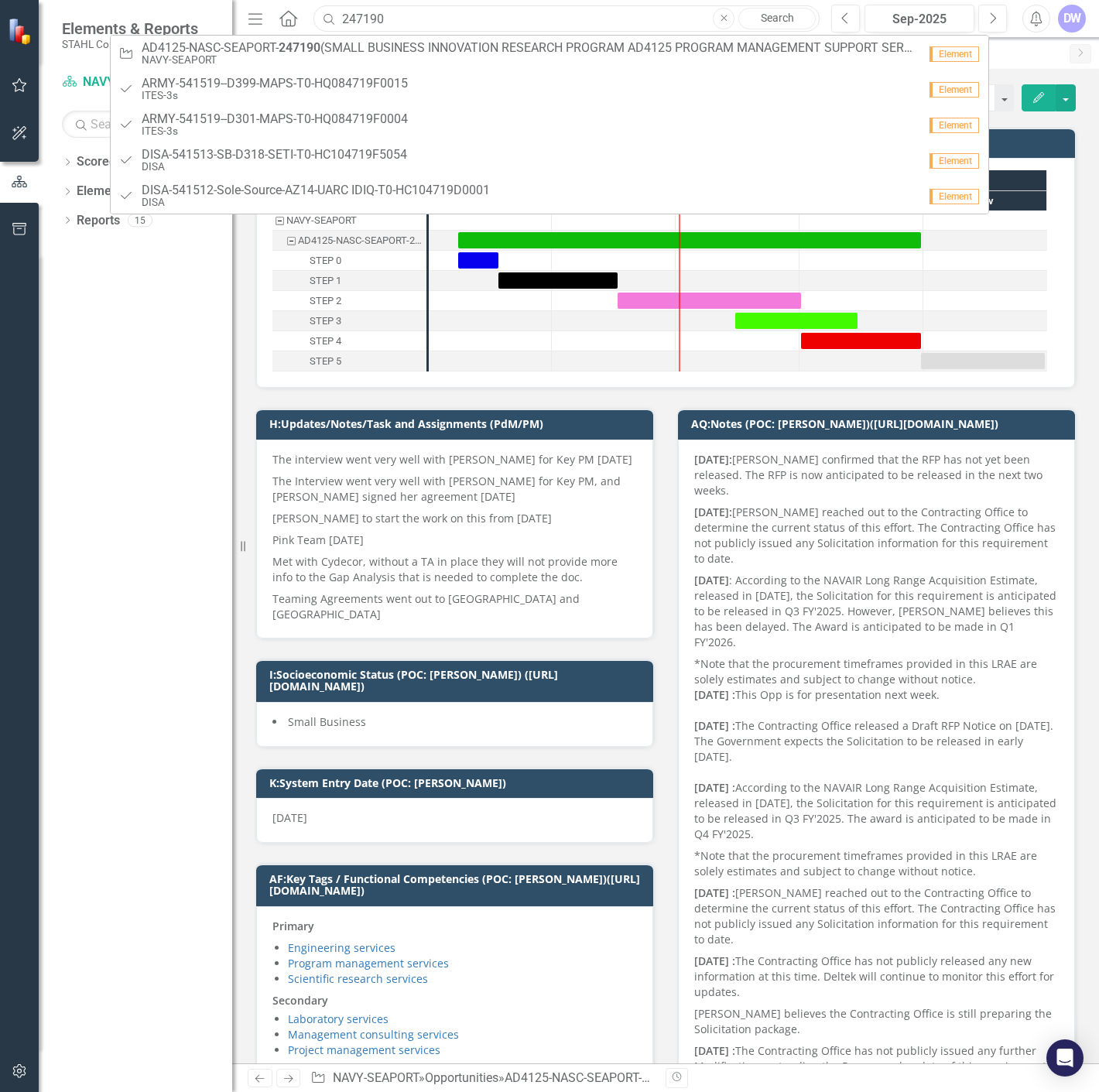
paste input "0845"
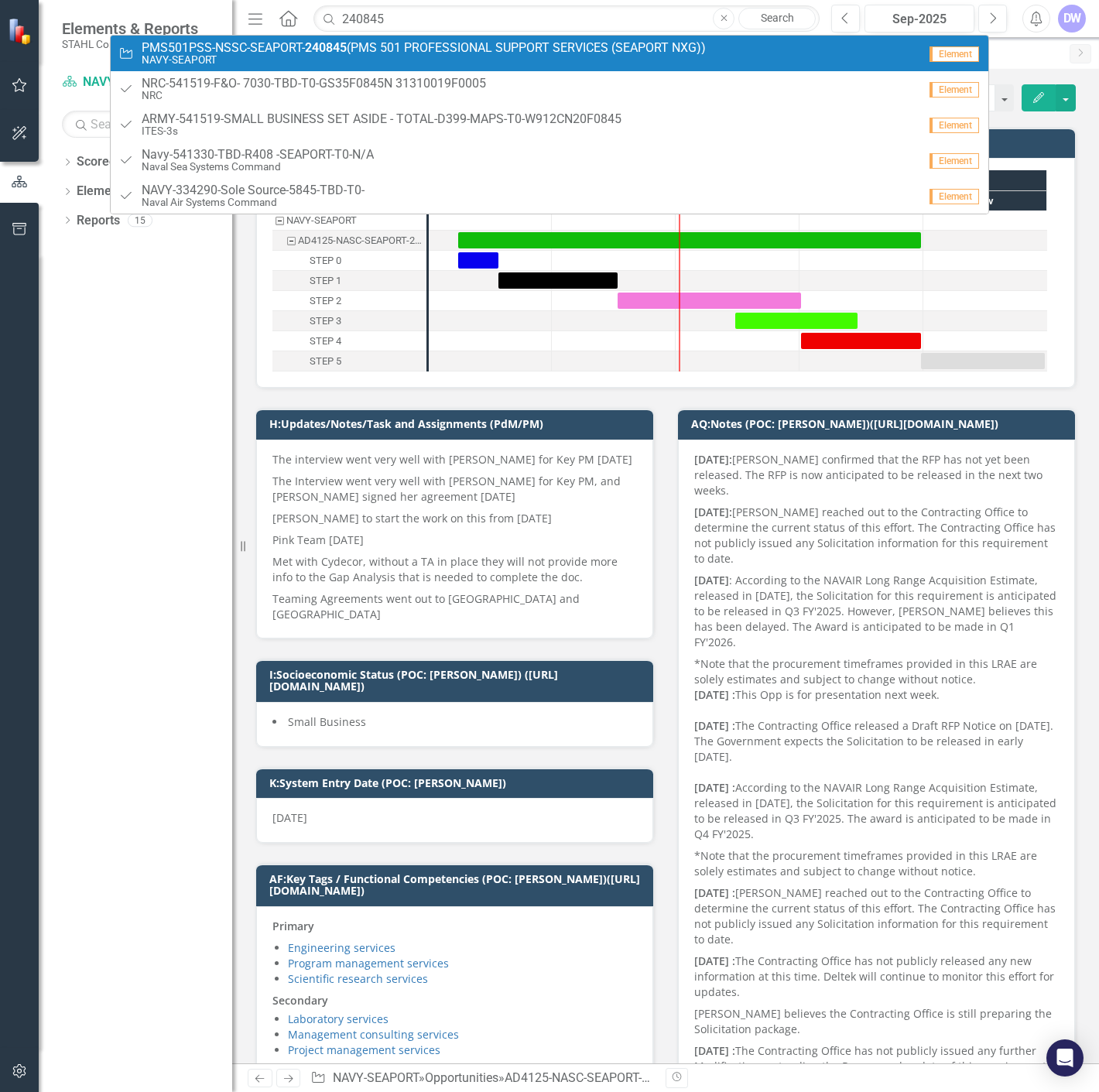
click at [348, 57] on small "NAVY-SEAPORT" at bounding box center [424, 59] width 564 height 11
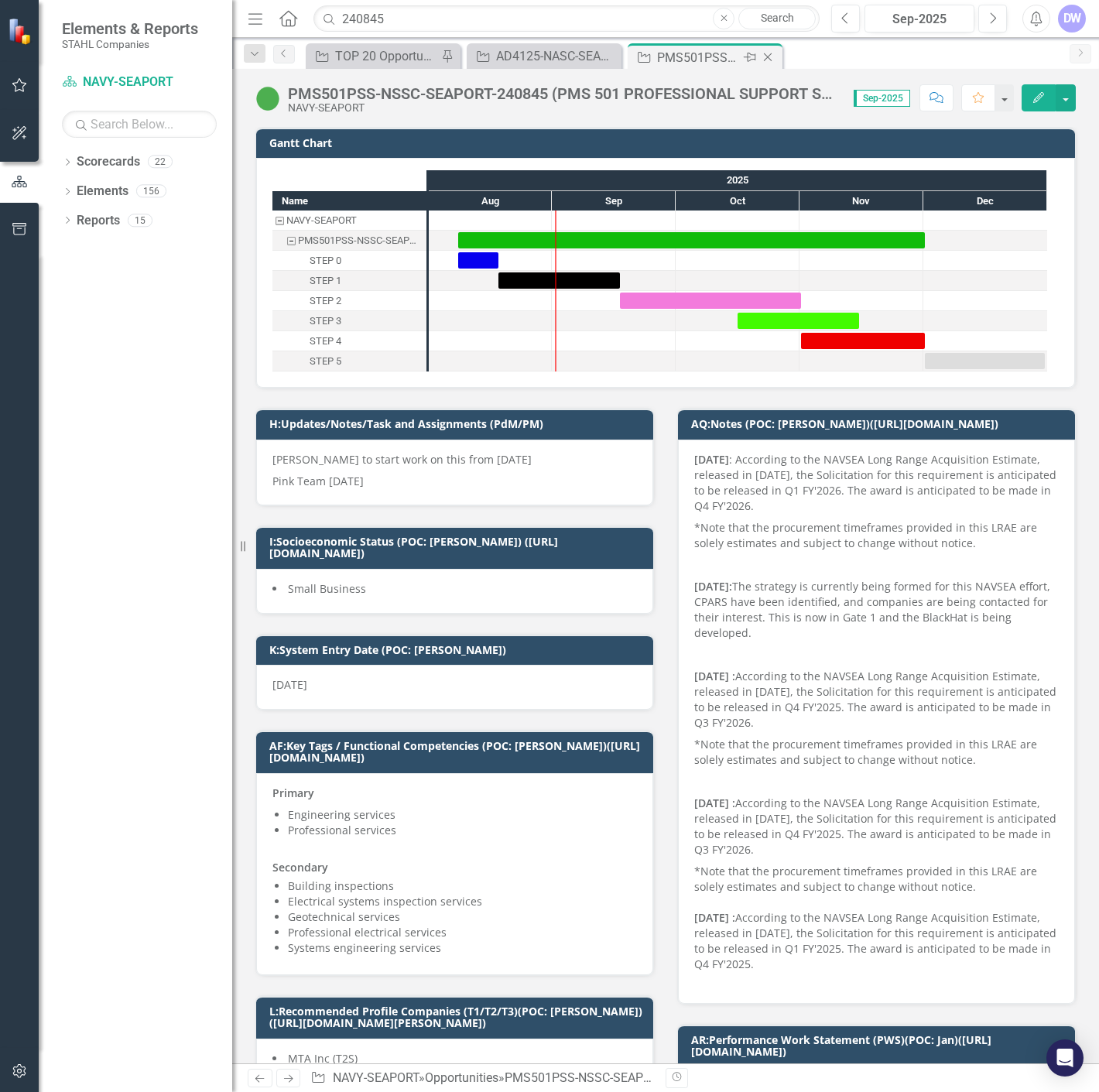
click at [764, 62] on icon "Close" at bounding box center [767, 57] width 16 height 12
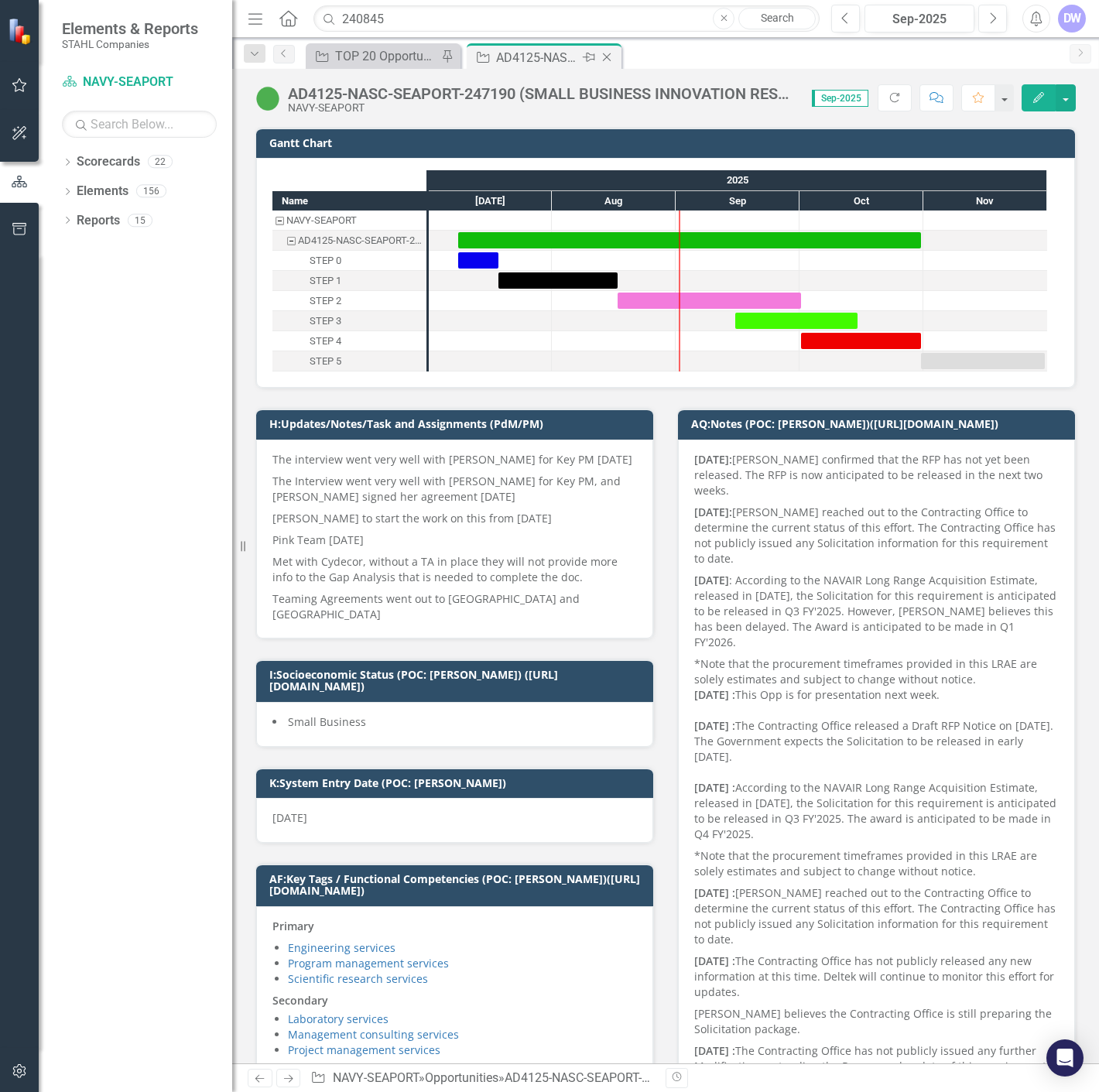
click at [606, 55] on icon "Close" at bounding box center [606, 57] width 16 height 12
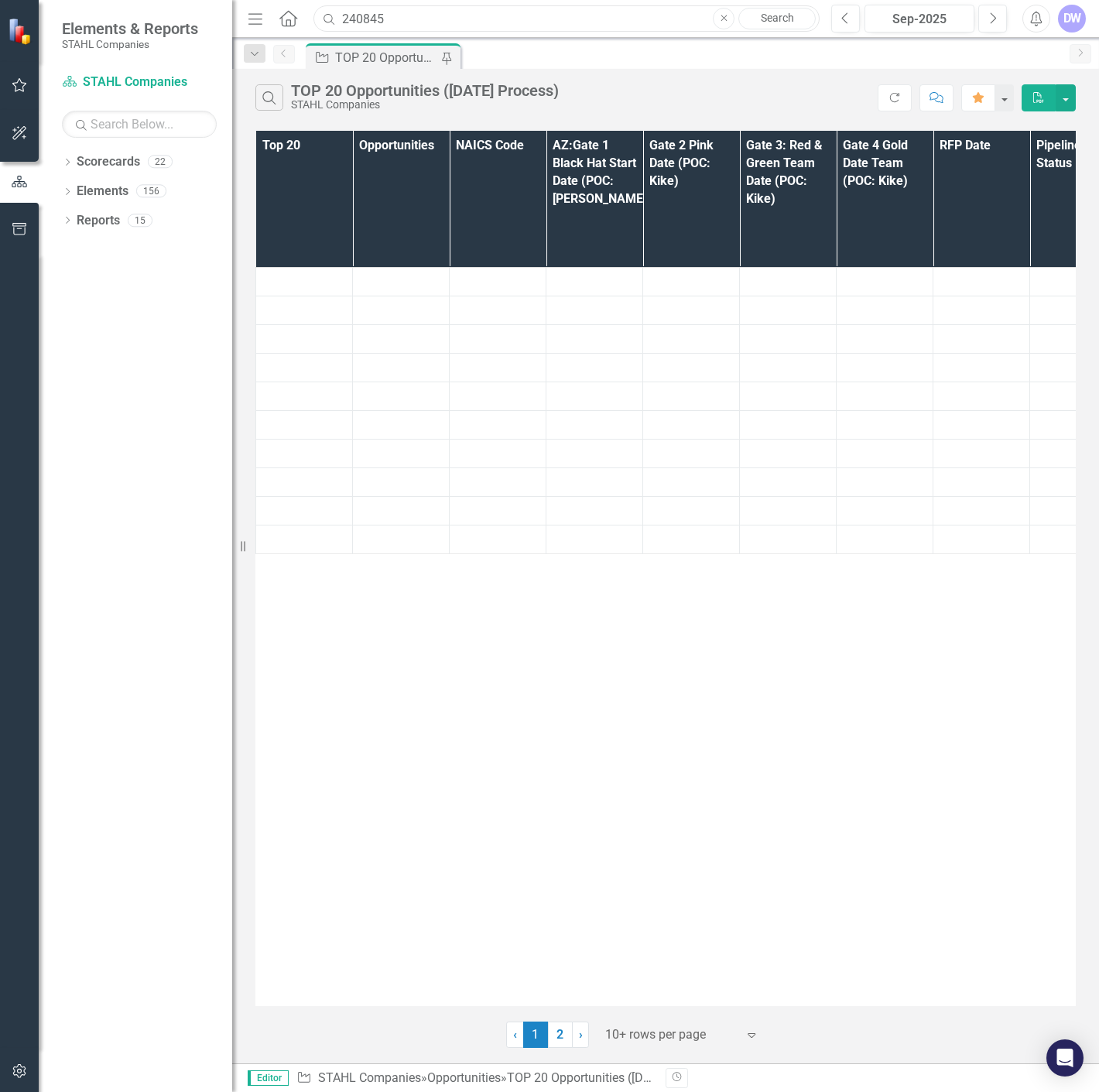
click at [560, 21] on input "240845" at bounding box center [566, 18] width 506 height 27
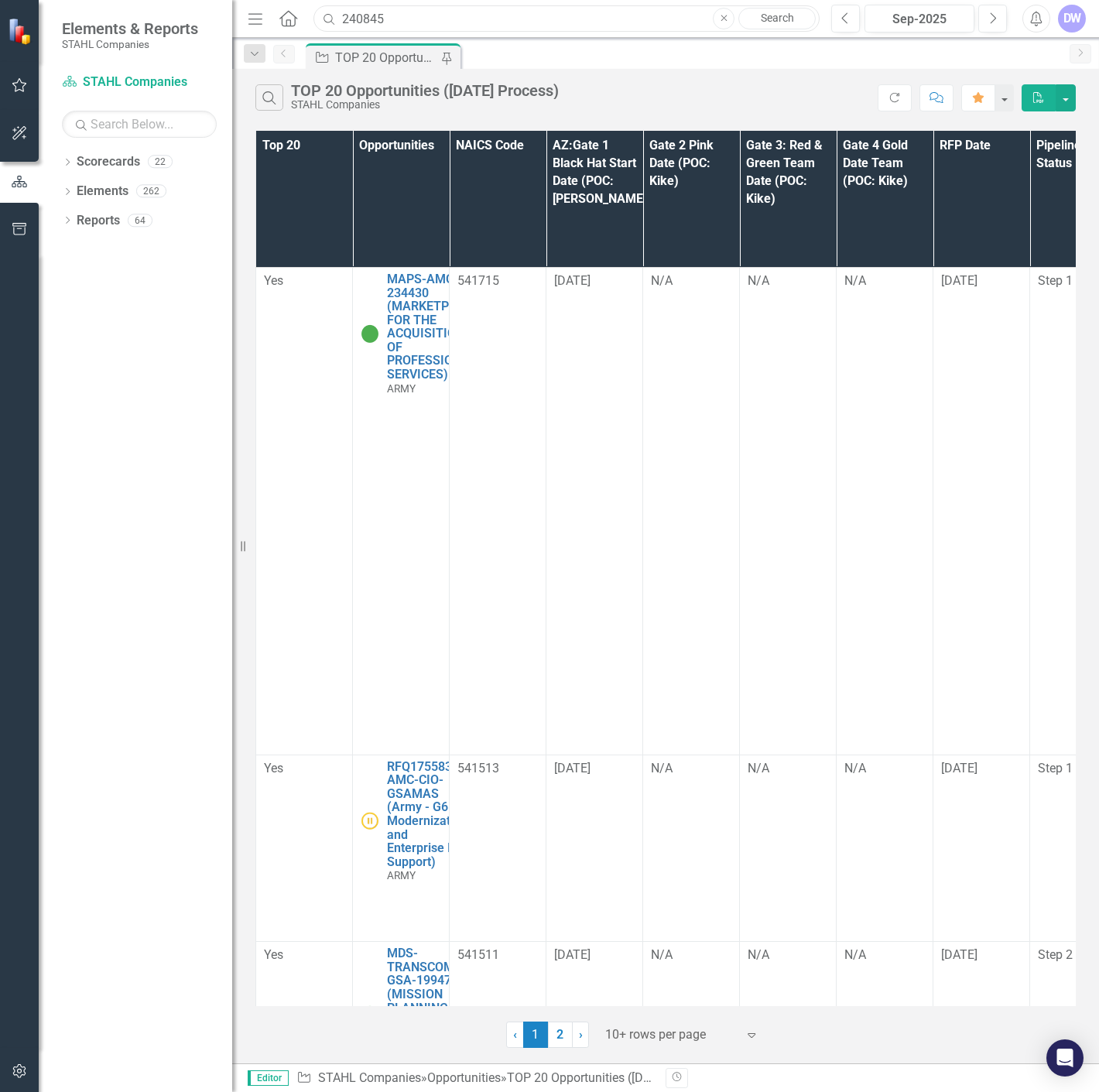
click at [560, 21] on input "240845" at bounding box center [566, 18] width 506 height 27
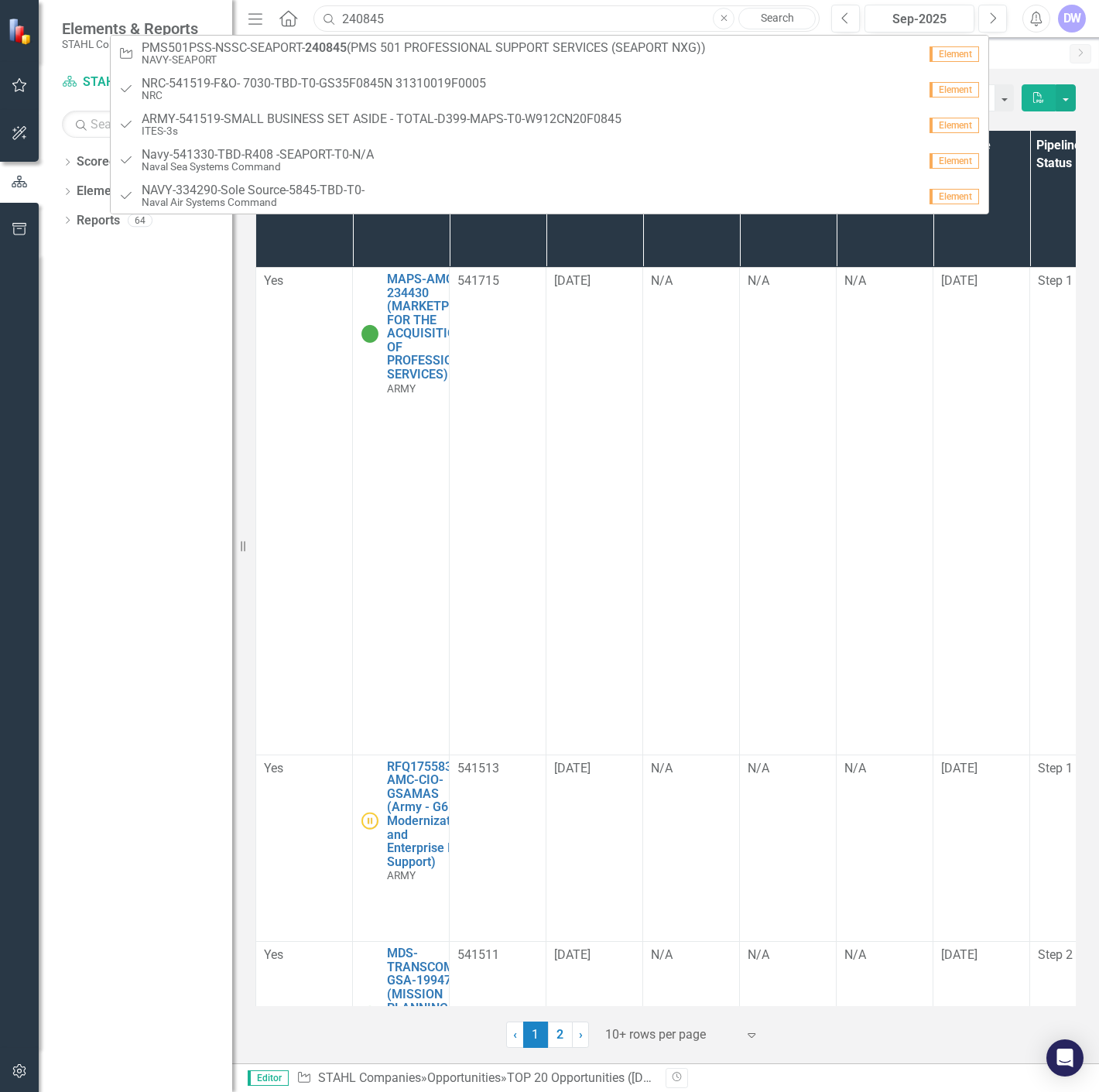
paste input "28457"
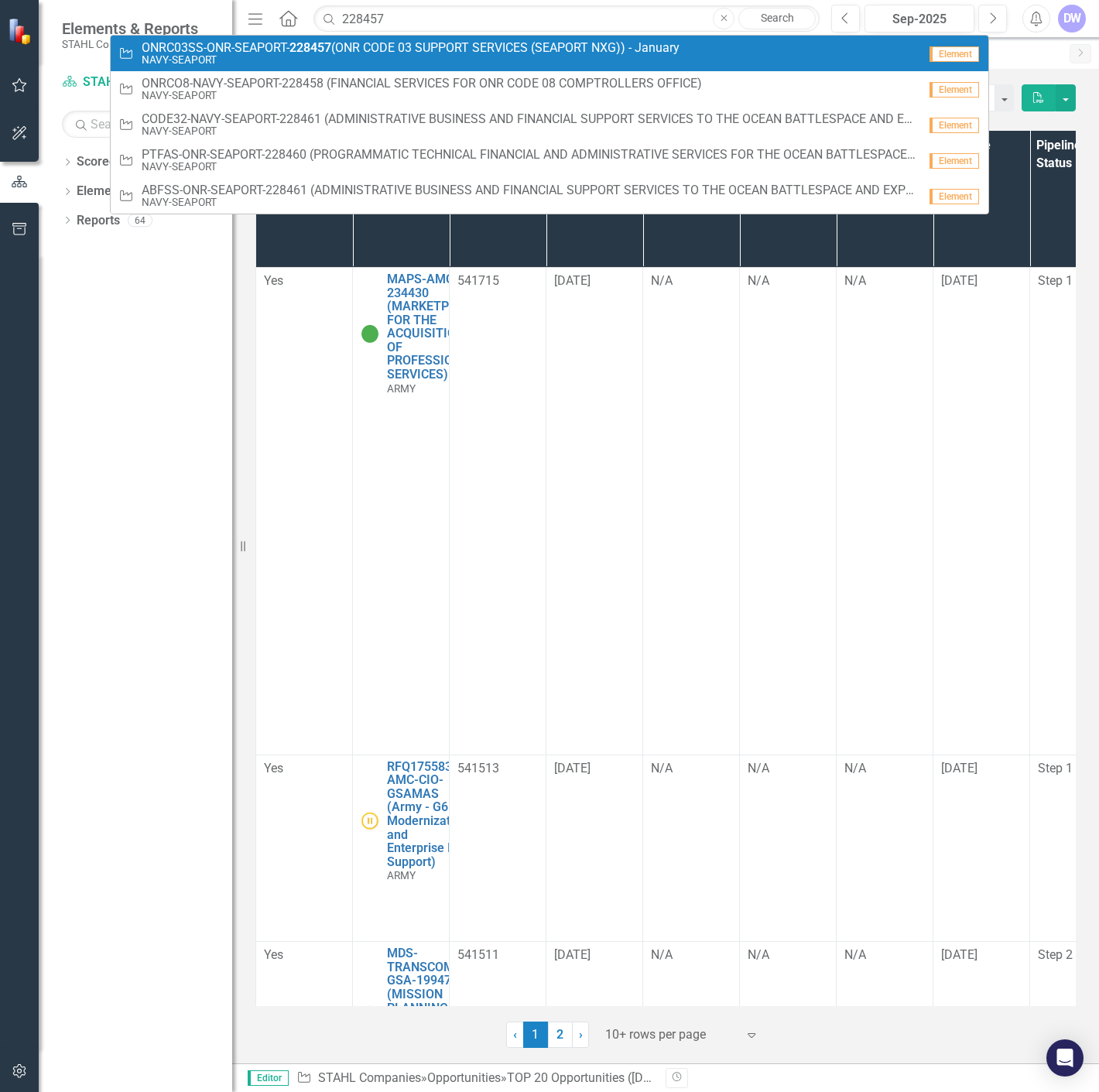
click at [319, 55] on small "NAVY-SEAPORT" at bounding box center [411, 59] width 538 height 11
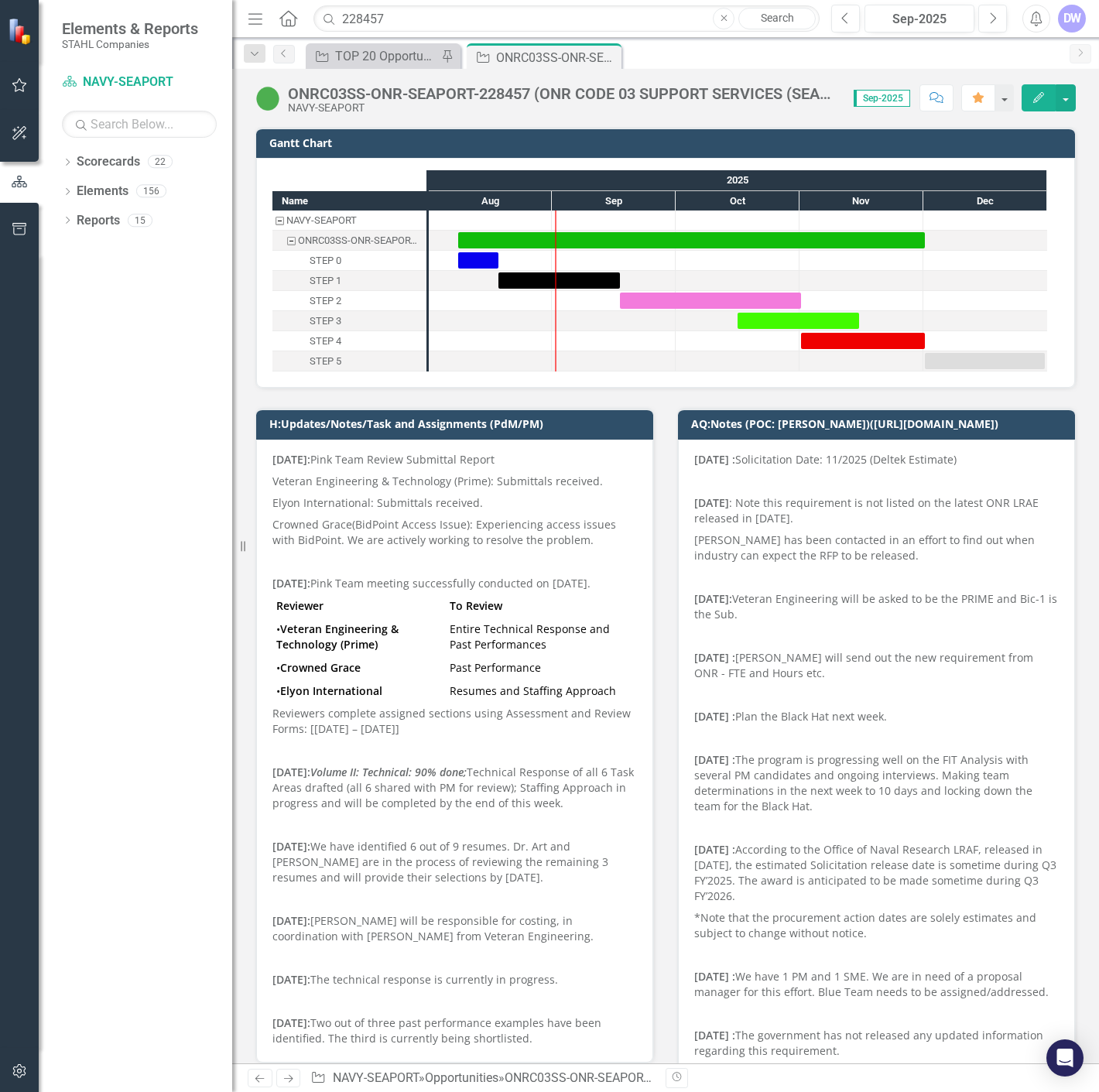
drag, startPoint x: 609, startPoint y: 57, endPoint x: 593, endPoint y: 33, distance: 28.8
click at [0, 0] on icon "Close" at bounding box center [0, 0] width 0 height 0
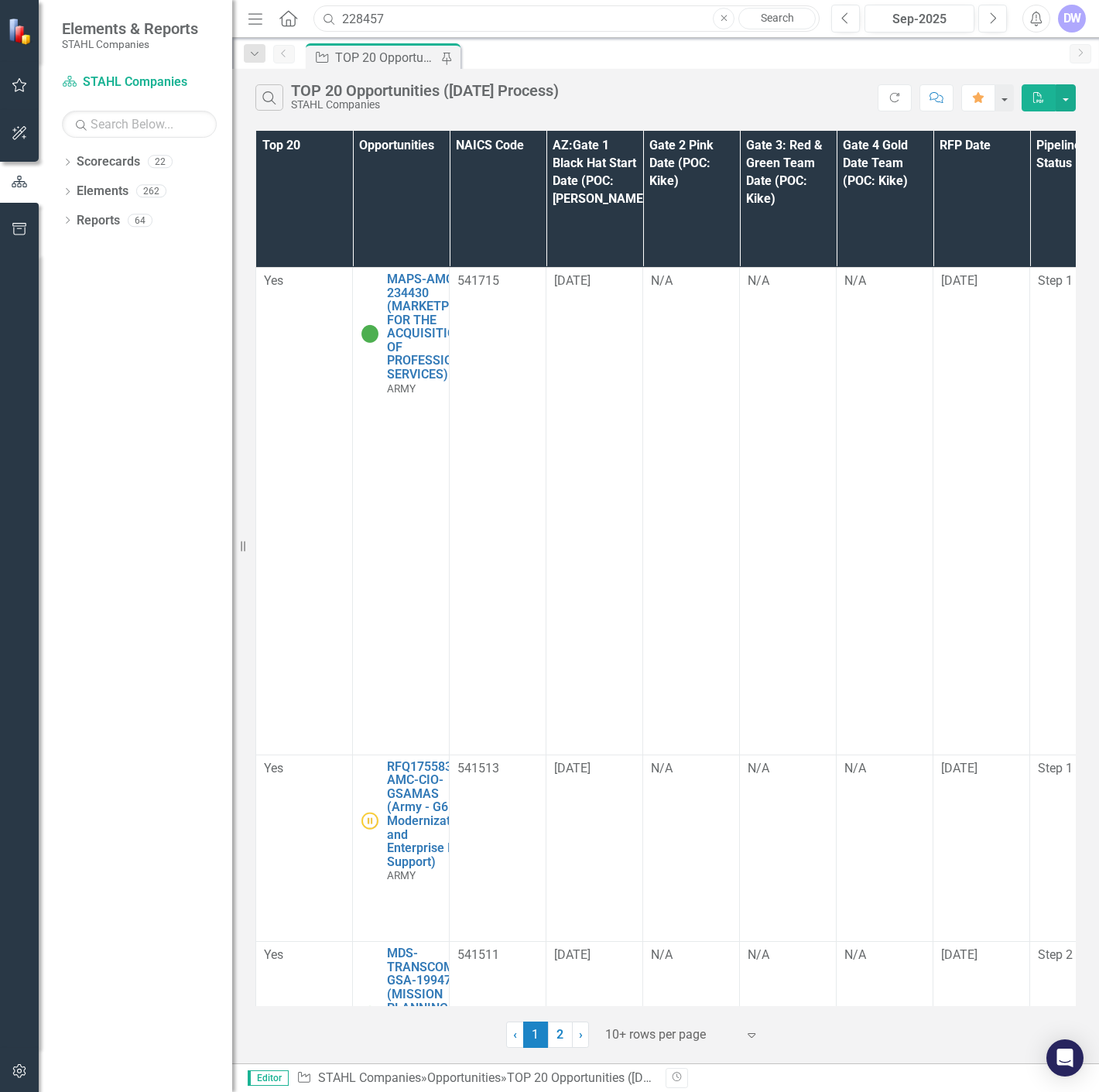
click at [588, 19] on input "228457" at bounding box center [566, 18] width 506 height 27
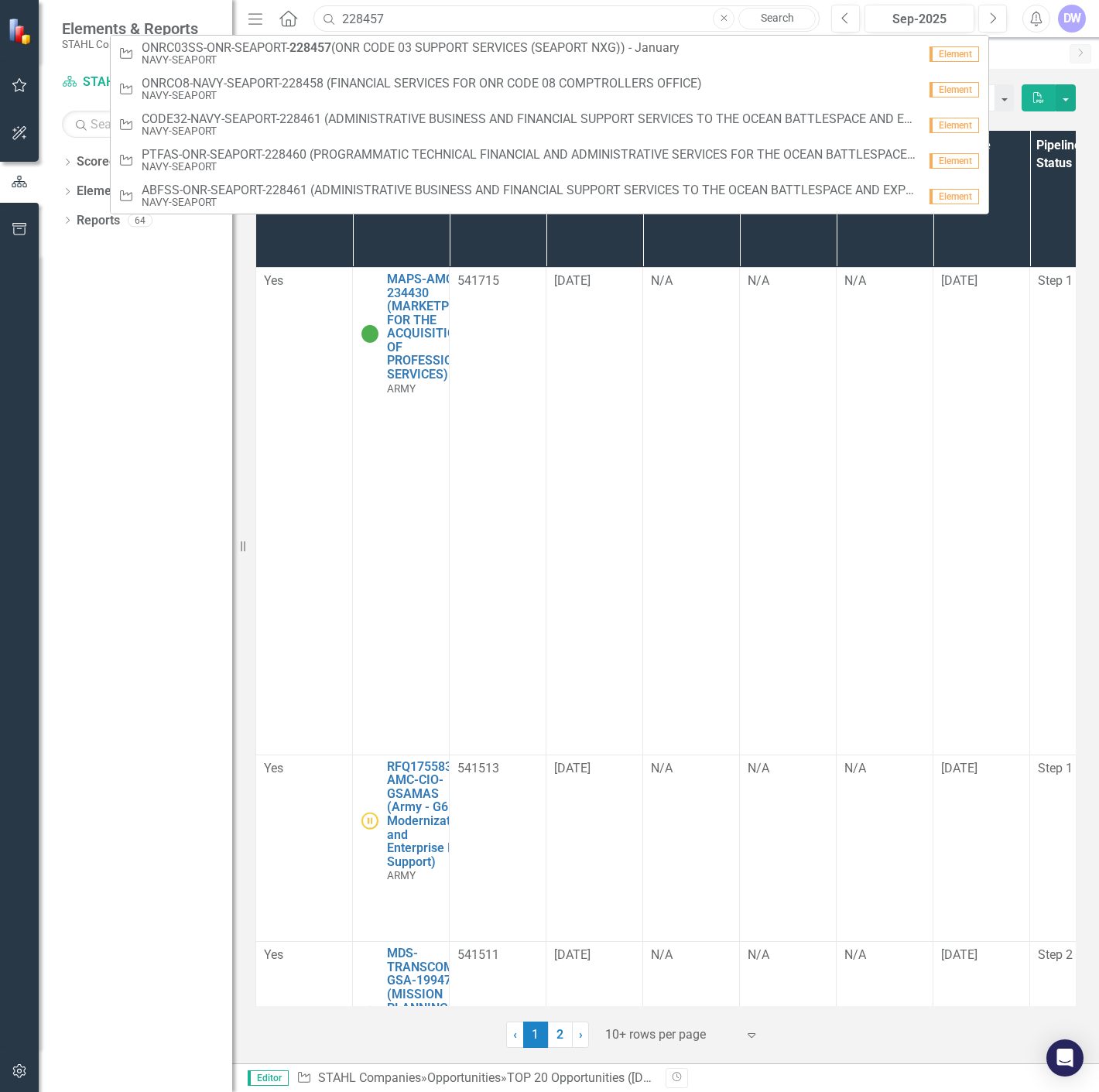
paste input "RFQ1755580"
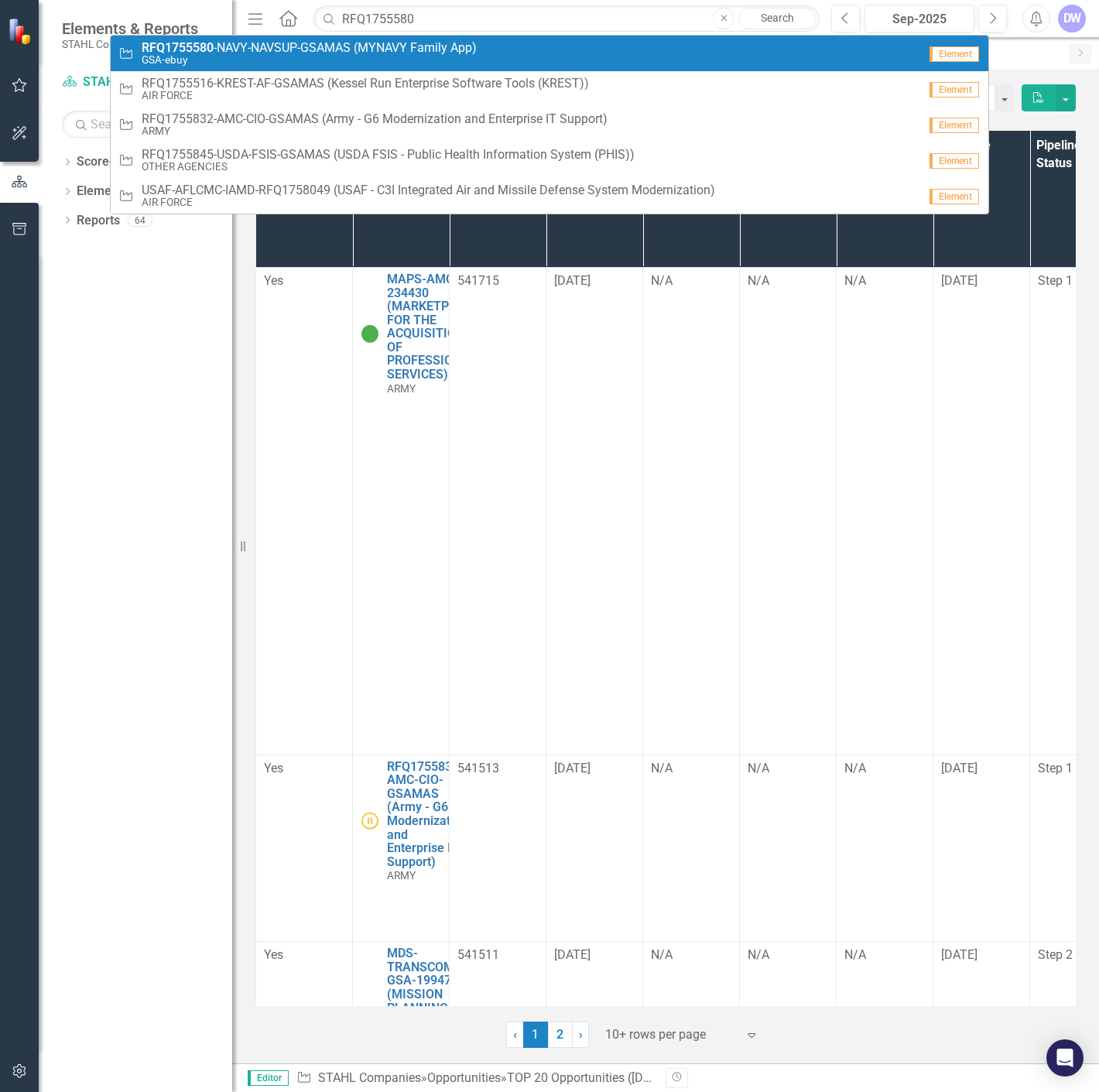
click at [415, 45] on span "RFQ1755580 - N A V Y - N A V S U P - G S A M A S ( M Y N A V Y F a m i l y A p …" at bounding box center [309, 48] width 335 height 14
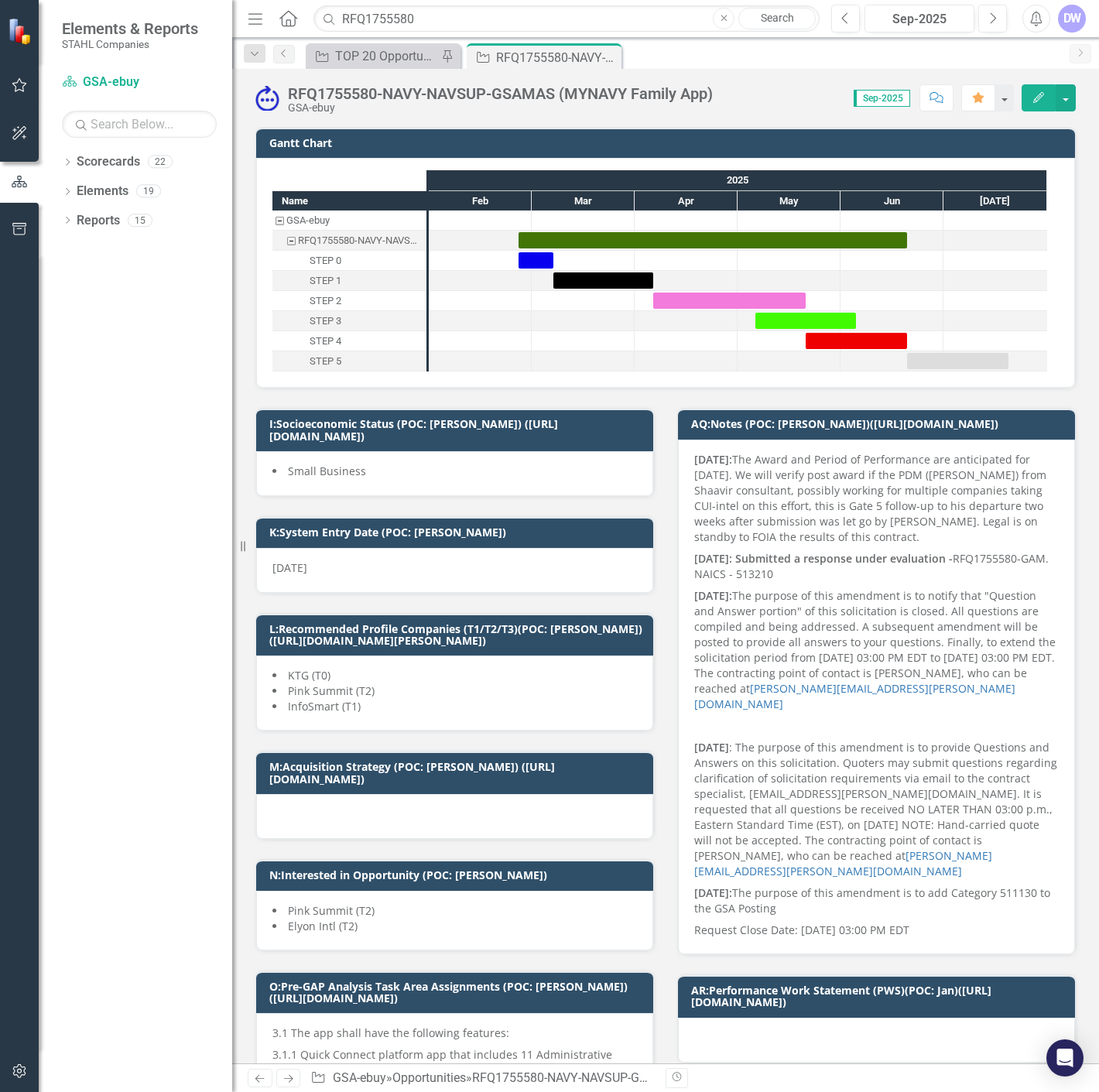
click at [803, 520] on p "[DATE]: The Award and Period of Performance are anticipated for [DATE]. We will…" at bounding box center [876, 499] width 365 height 96
click at [392, 19] on input "RFQ1755580" at bounding box center [566, 18] width 506 height 27
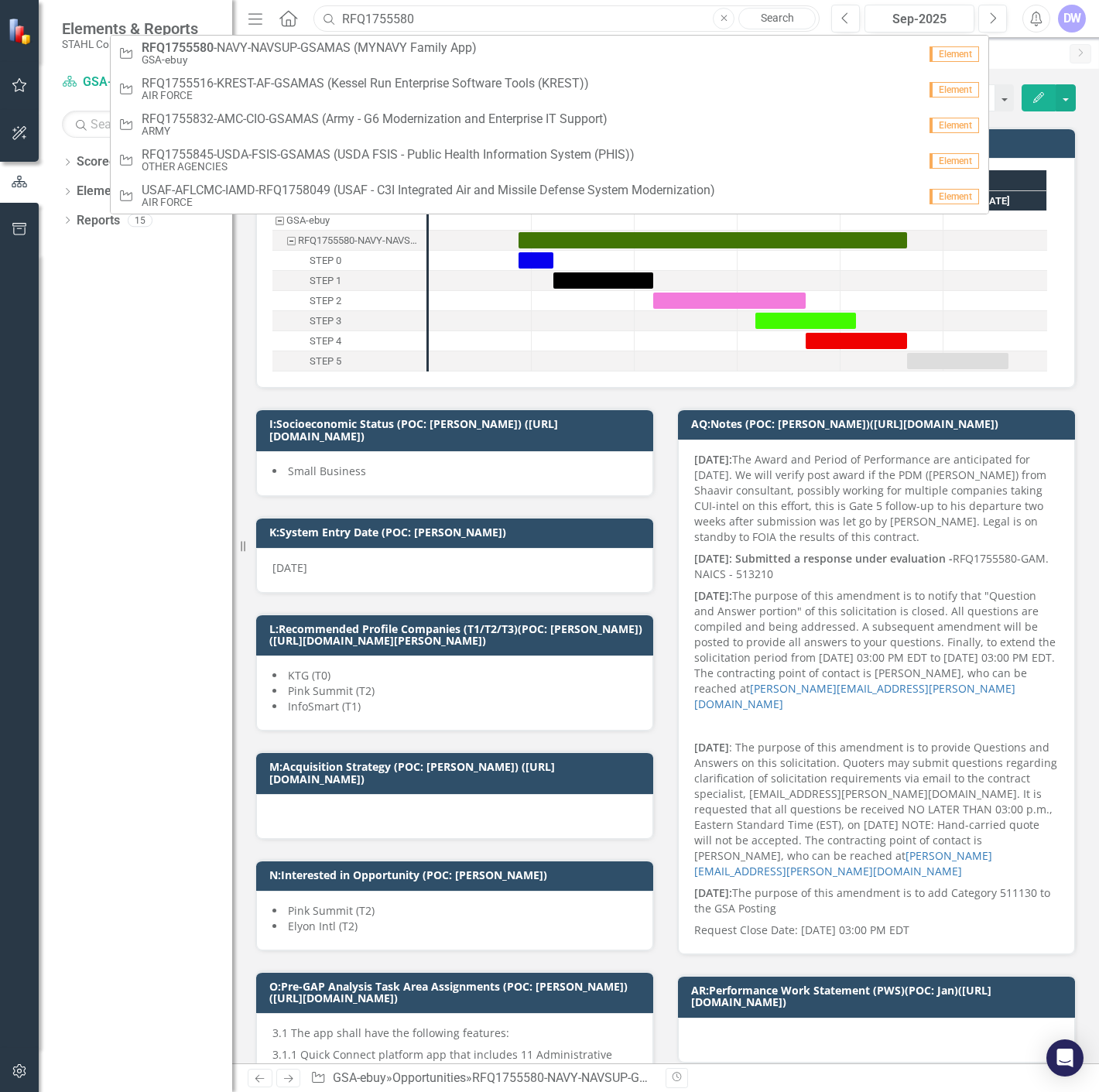
paste input "254627"
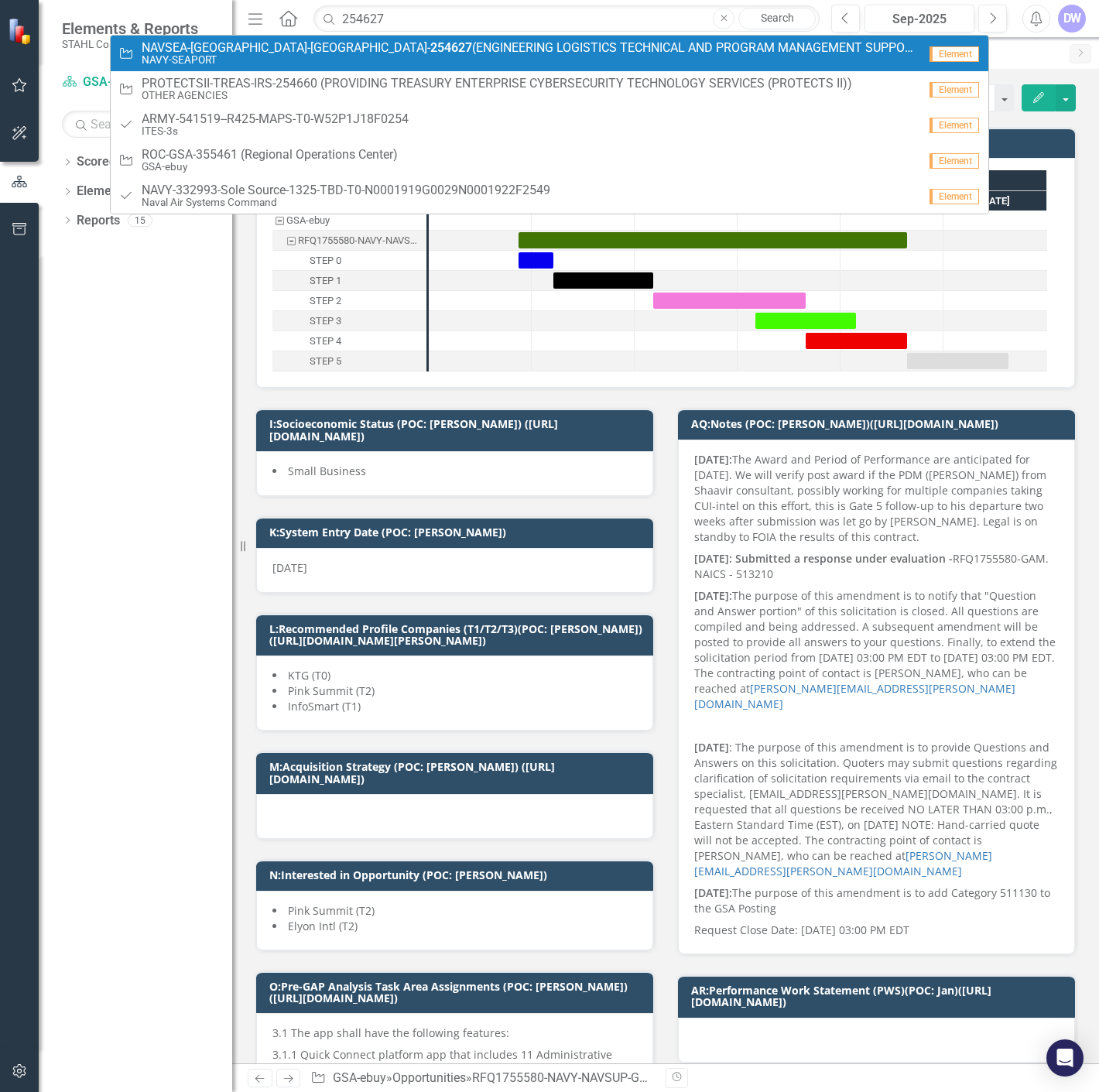
click at [389, 50] on span "NAVSEA-[GEOGRAPHIC_DATA]-SEAPORT- 254627 (ENGINEERING LOGISTICS TECHNICAL AND P…" at bounding box center [530, 48] width 776 height 14
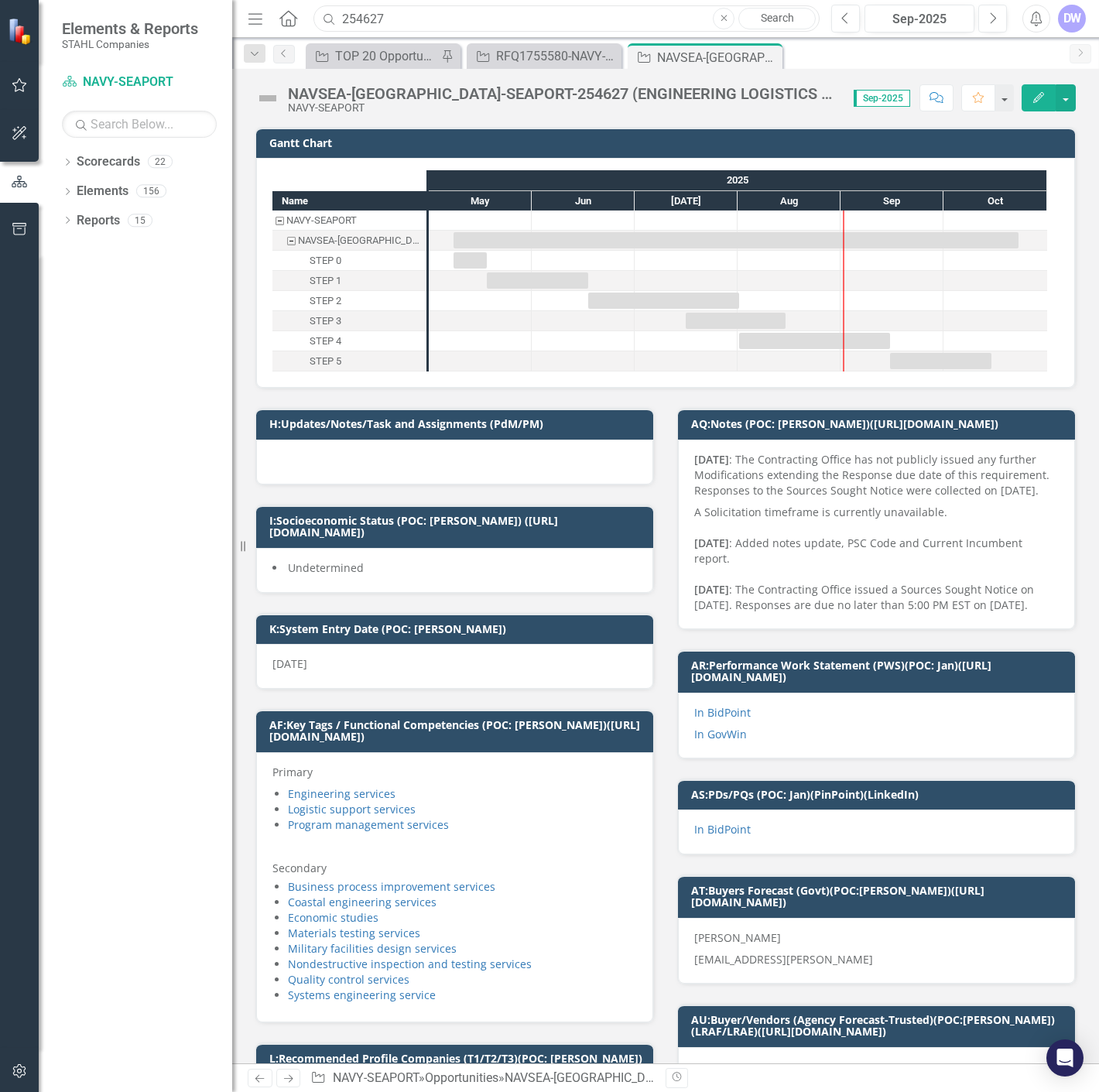
click at [367, 14] on input "254627" at bounding box center [566, 18] width 506 height 27
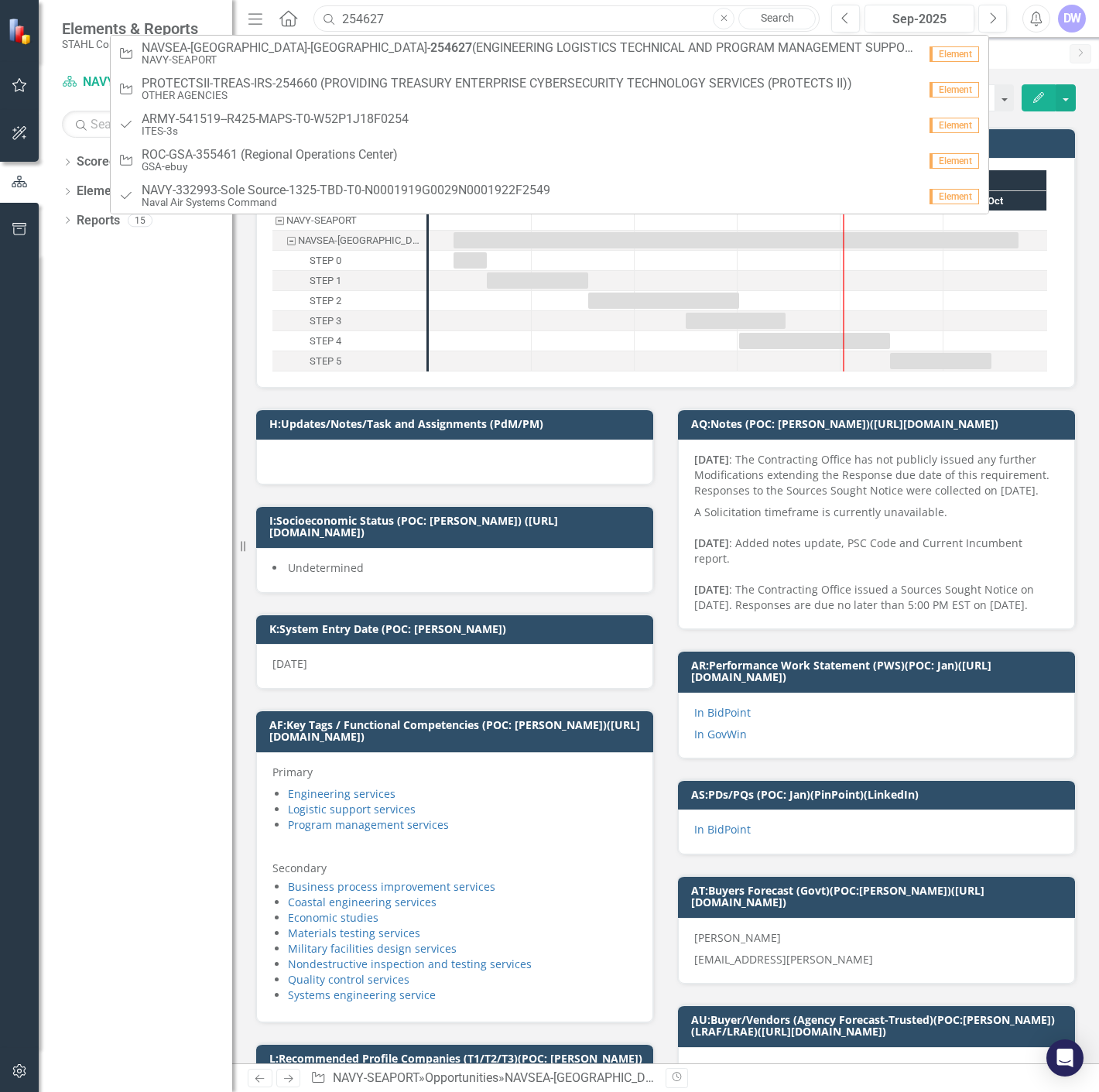
paste input "3581"
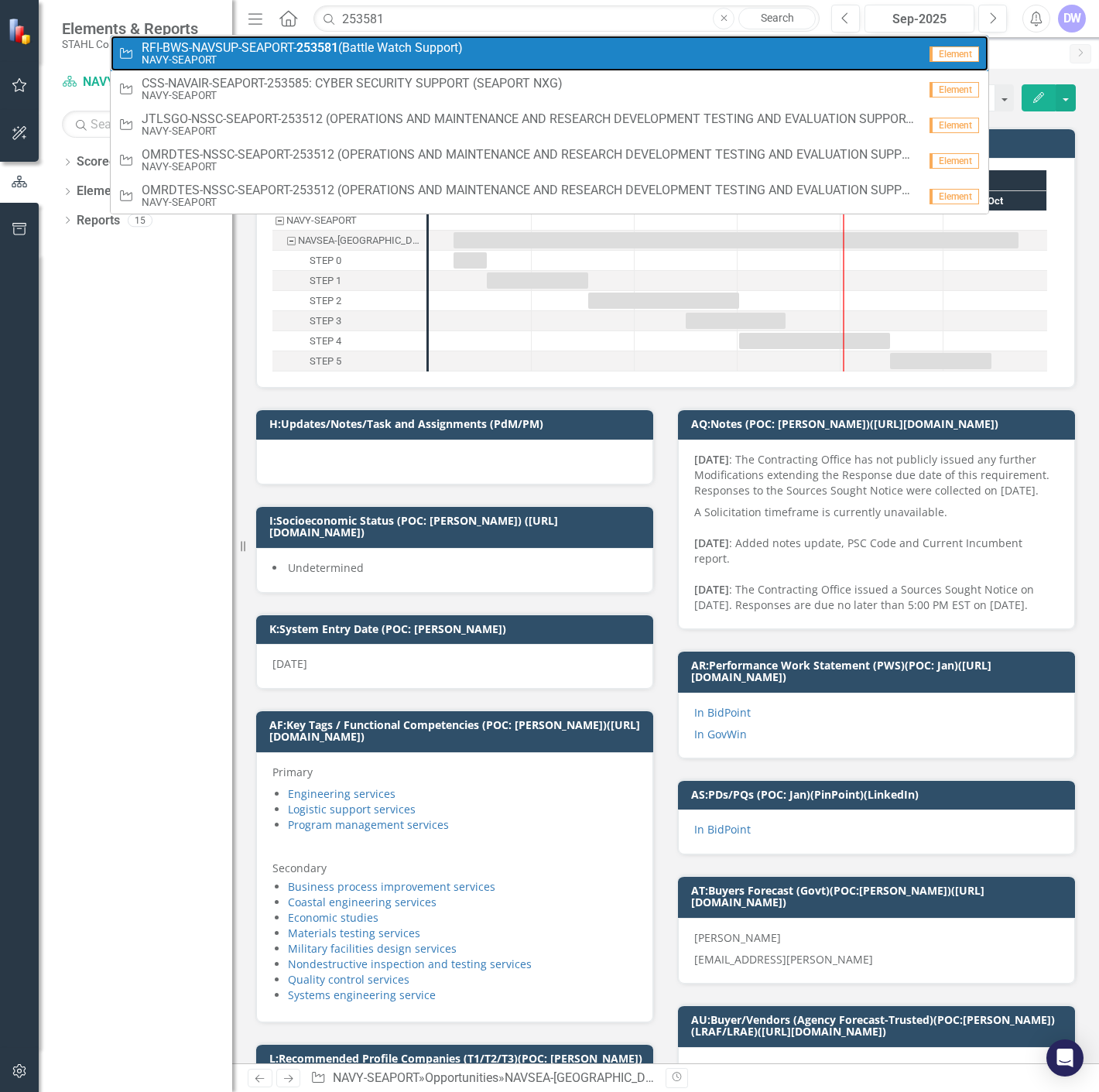
drag, startPoint x: 358, startPoint y: 49, endPoint x: 373, endPoint y: 0, distance: 51.2
click at [358, 49] on span "RFI-BWS-NAVSUP-SEAPORT- 253581 (Battle Watch Support)" at bounding box center [302, 48] width 321 height 14
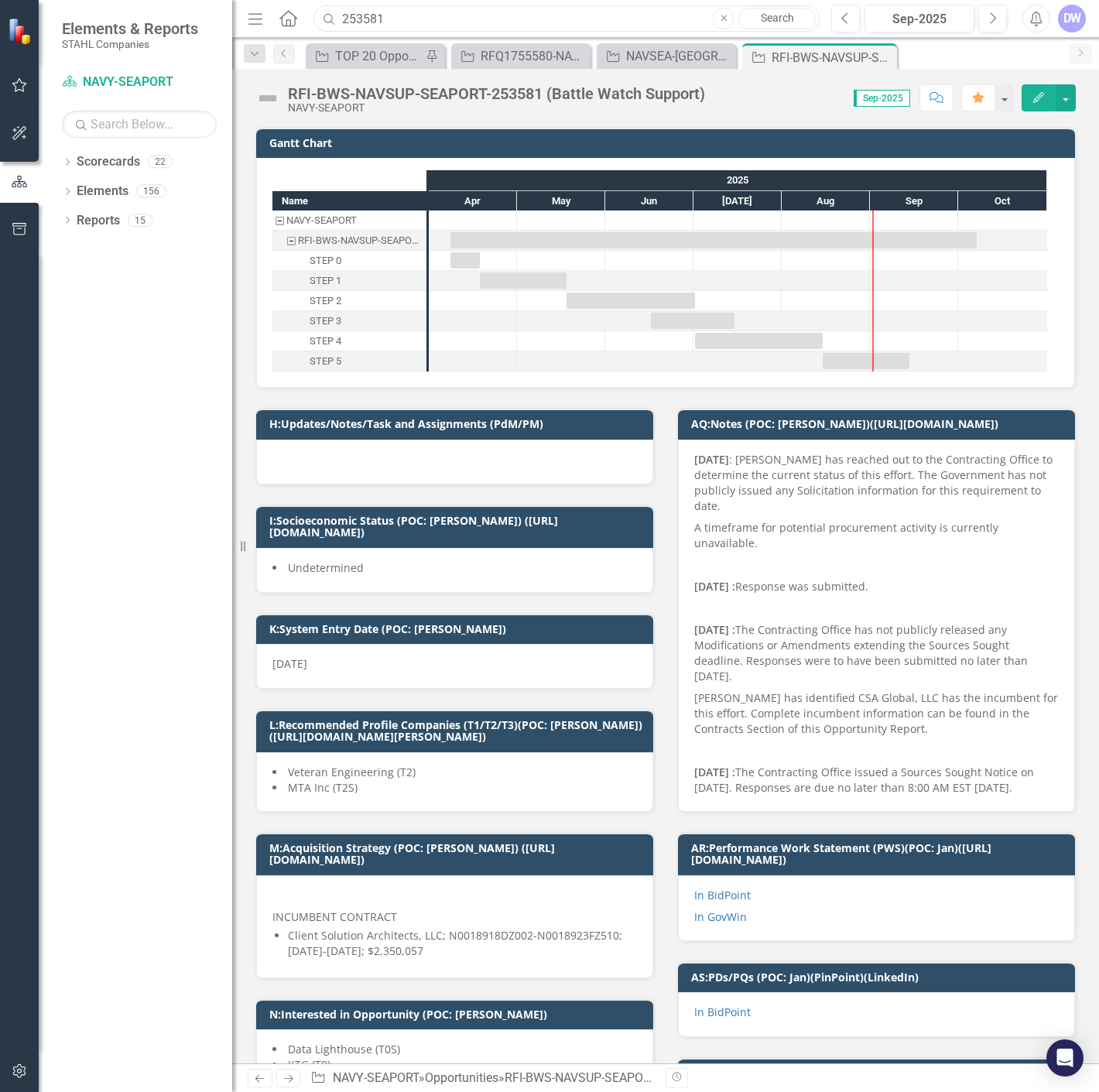
click at [368, 16] on input "253581" at bounding box center [566, 18] width 506 height 27
paste input "2846"
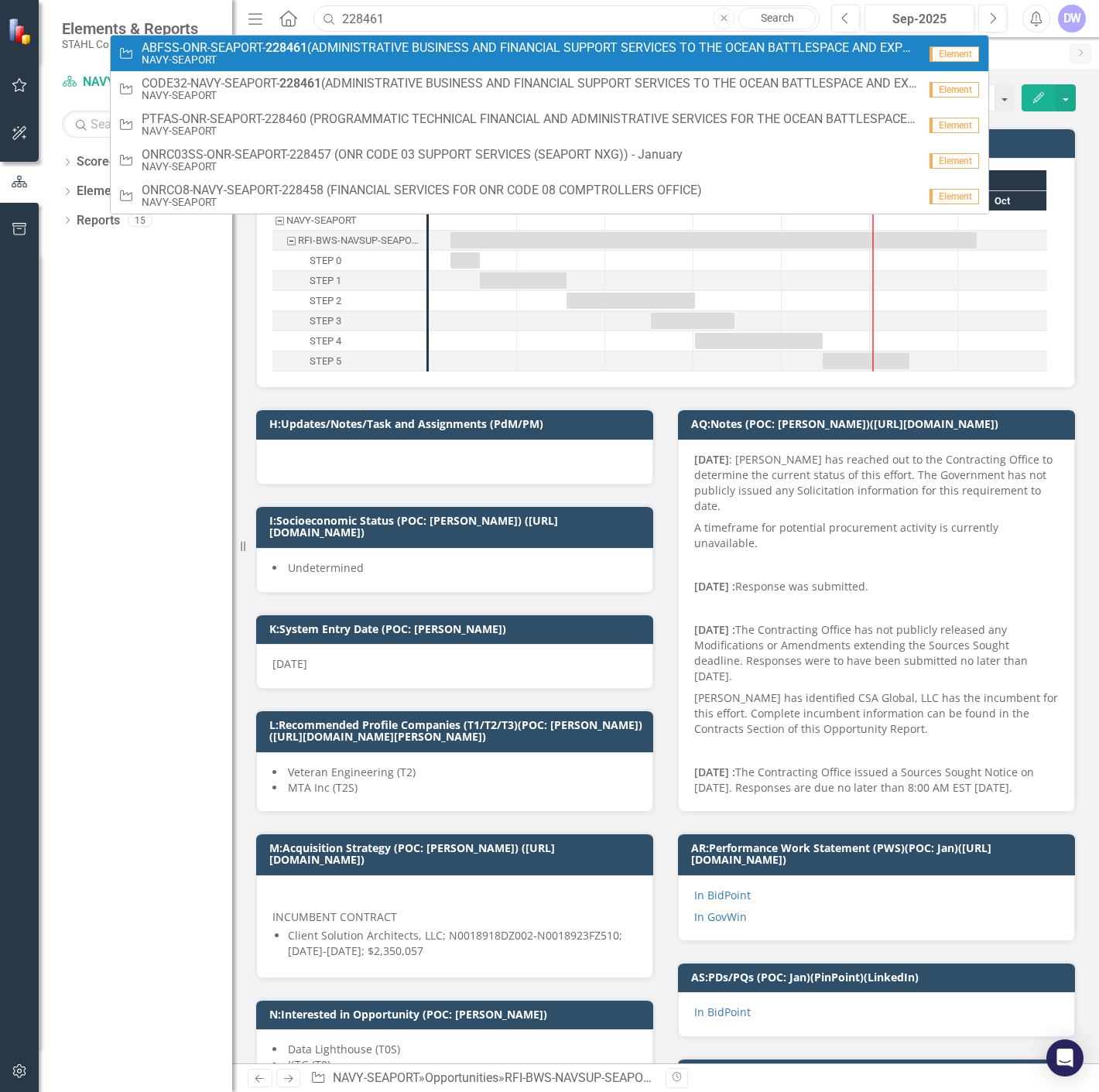
type input "228461"
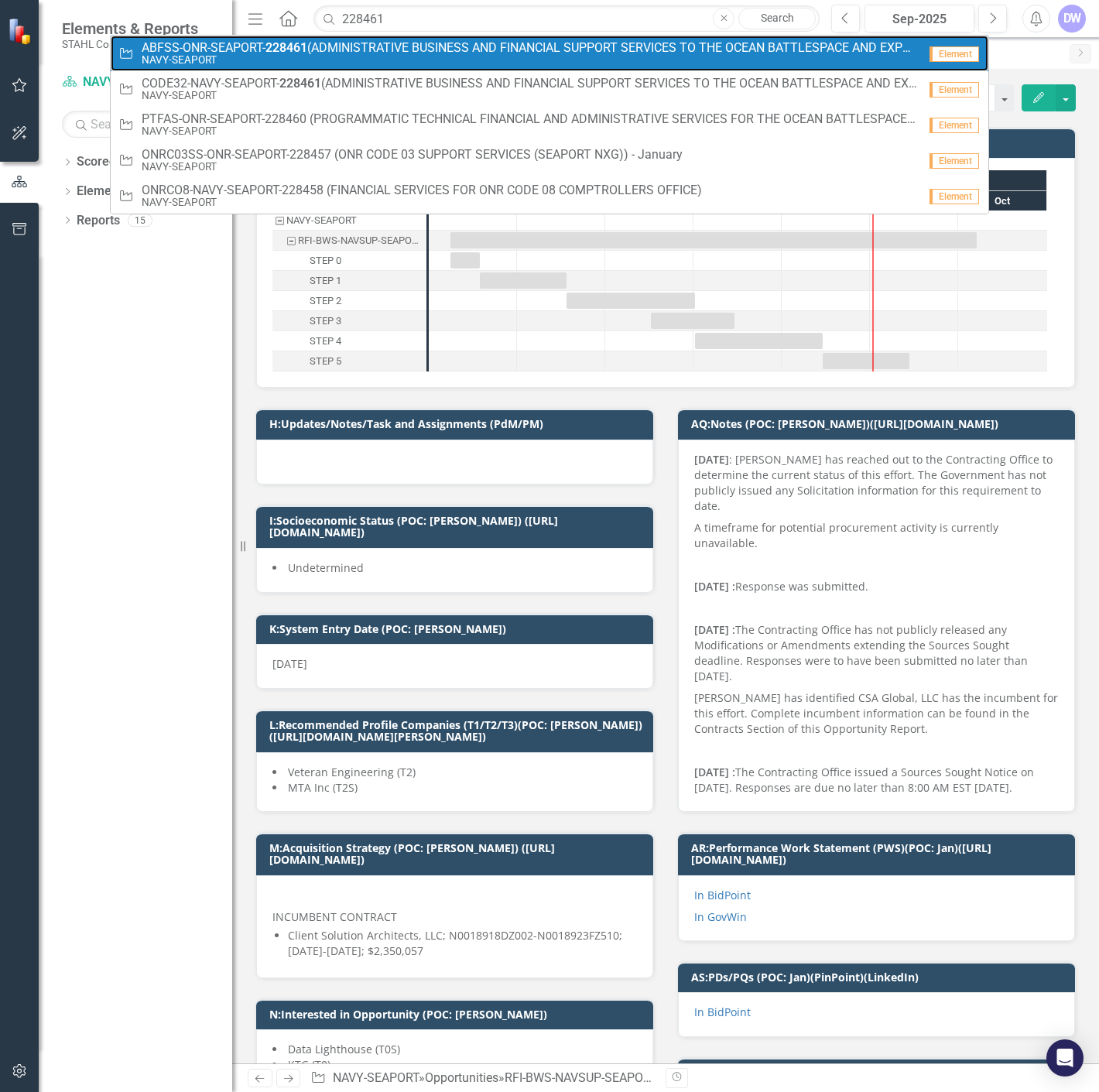
drag, startPoint x: 364, startPoint y: 51, endPoint x: 366, endPoint y: 8, distance: 43.0
click at [364, 51] on span "ABFSS-ONR-SEAPORT- 228461 (ADMINISTRATIVE BUSINESS AND FINANCIAL SUPPORT SERVIC…" at bounding box center [530, 48] width 776 height 14
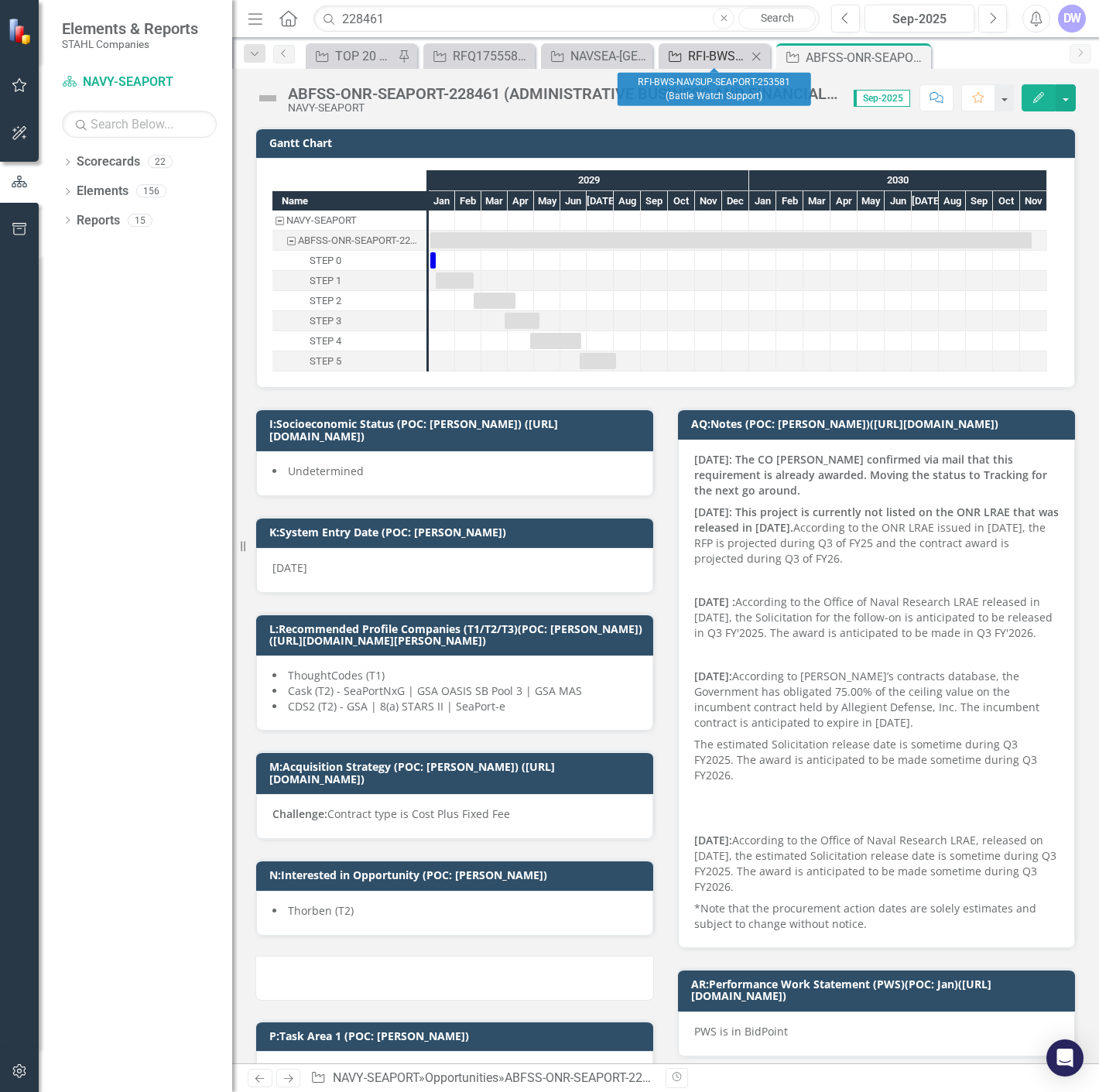
click at [734, 58] on div "RFI-BWS-NAVSUP-SEAPORT-253581 (Battle Watch Support)" at bounding box center [717, 56] width 59 height 19
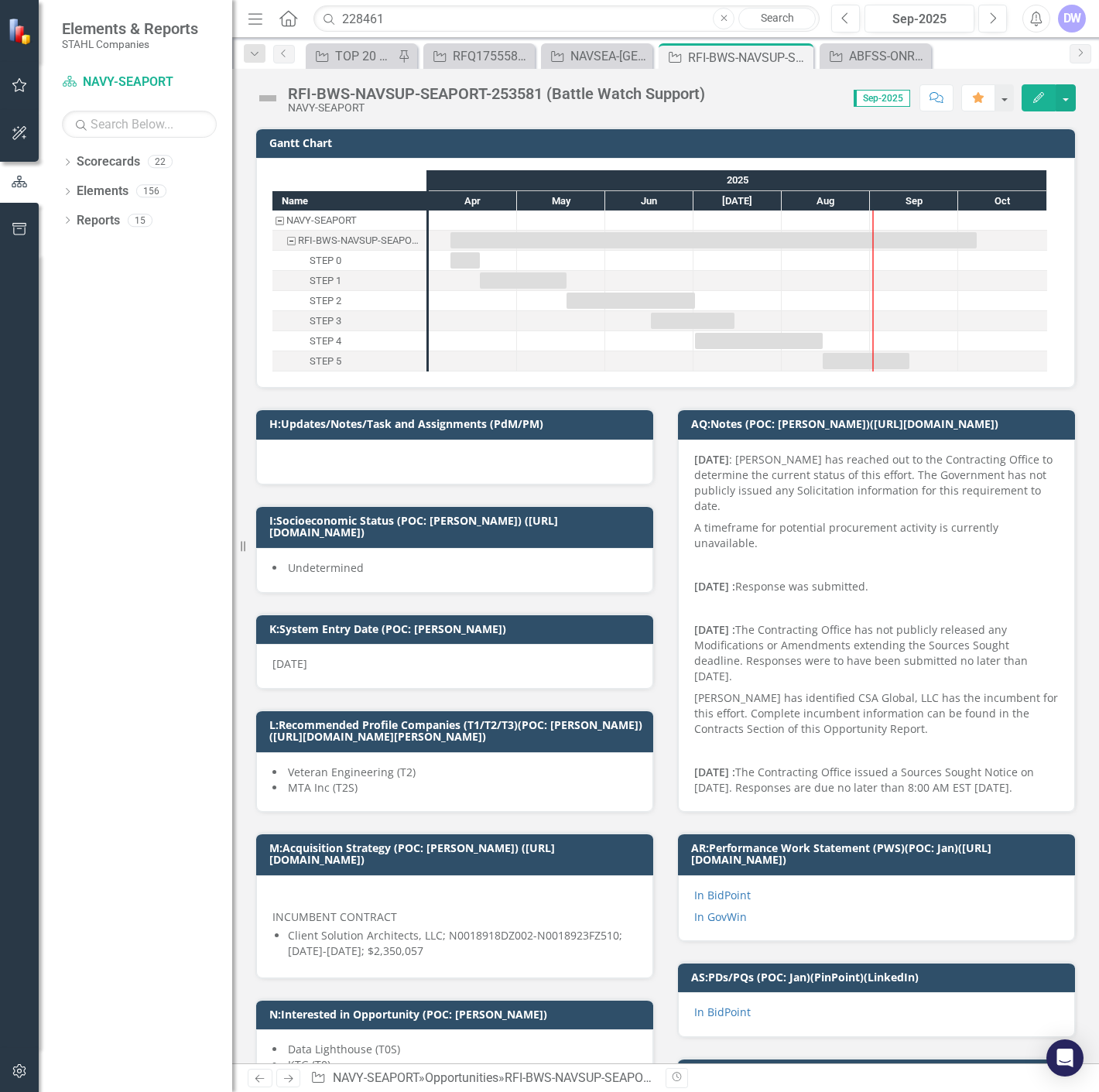
click at [734, 58] on div "RFI-BWS-NAVSUP-SEAPORT-253581 (Battle Watch Support)" at bounding box center [748, 57] width 122 height 19
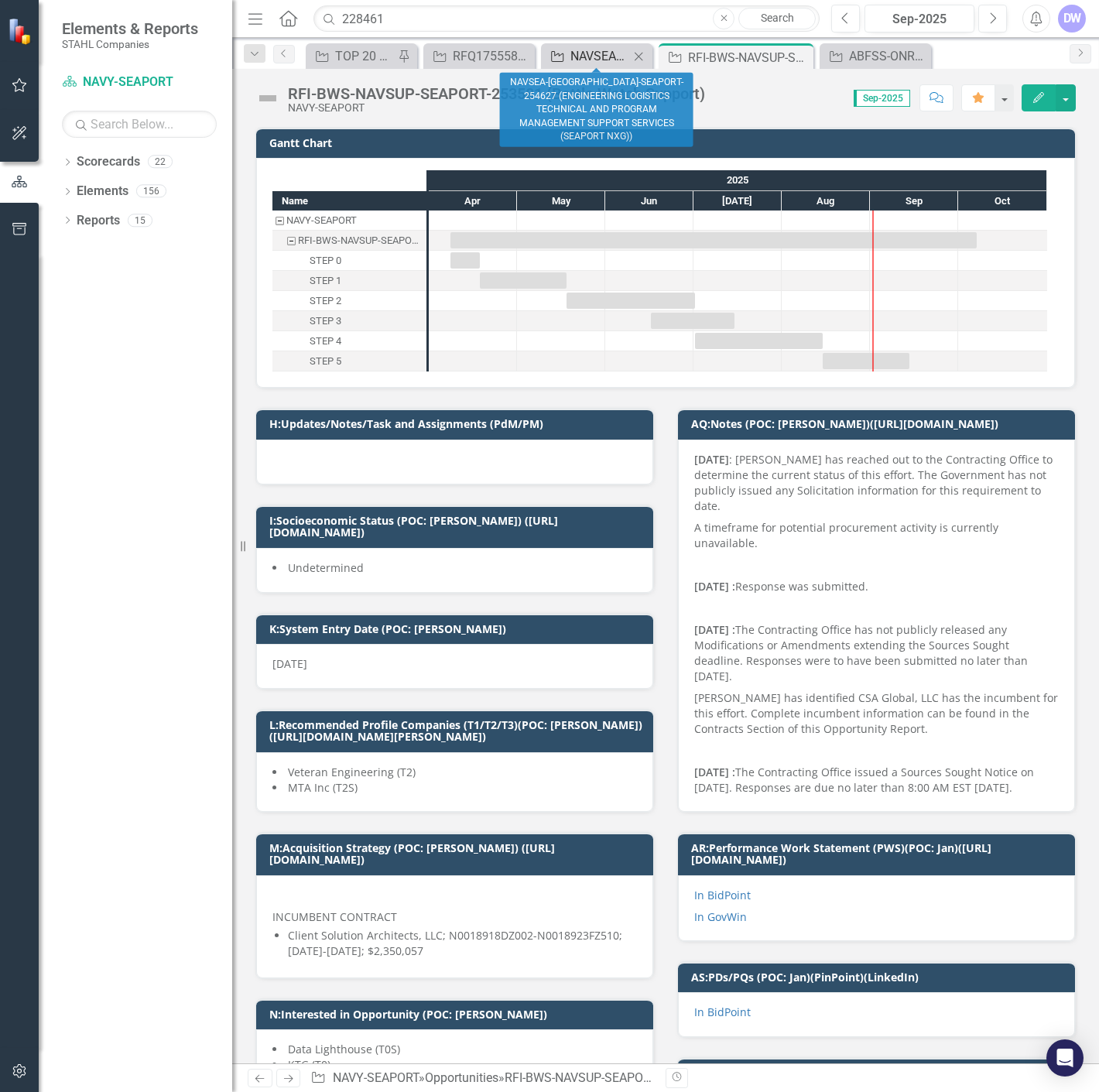
click at [612, 57] on div "NAVSEA-[GEOGRAPHIC_DATA]-SEAPORT-254627 (ENGINEERING LOGISTICS TECHNICAL AND PR…" at bounding box center [600, 56] width 59 height 19
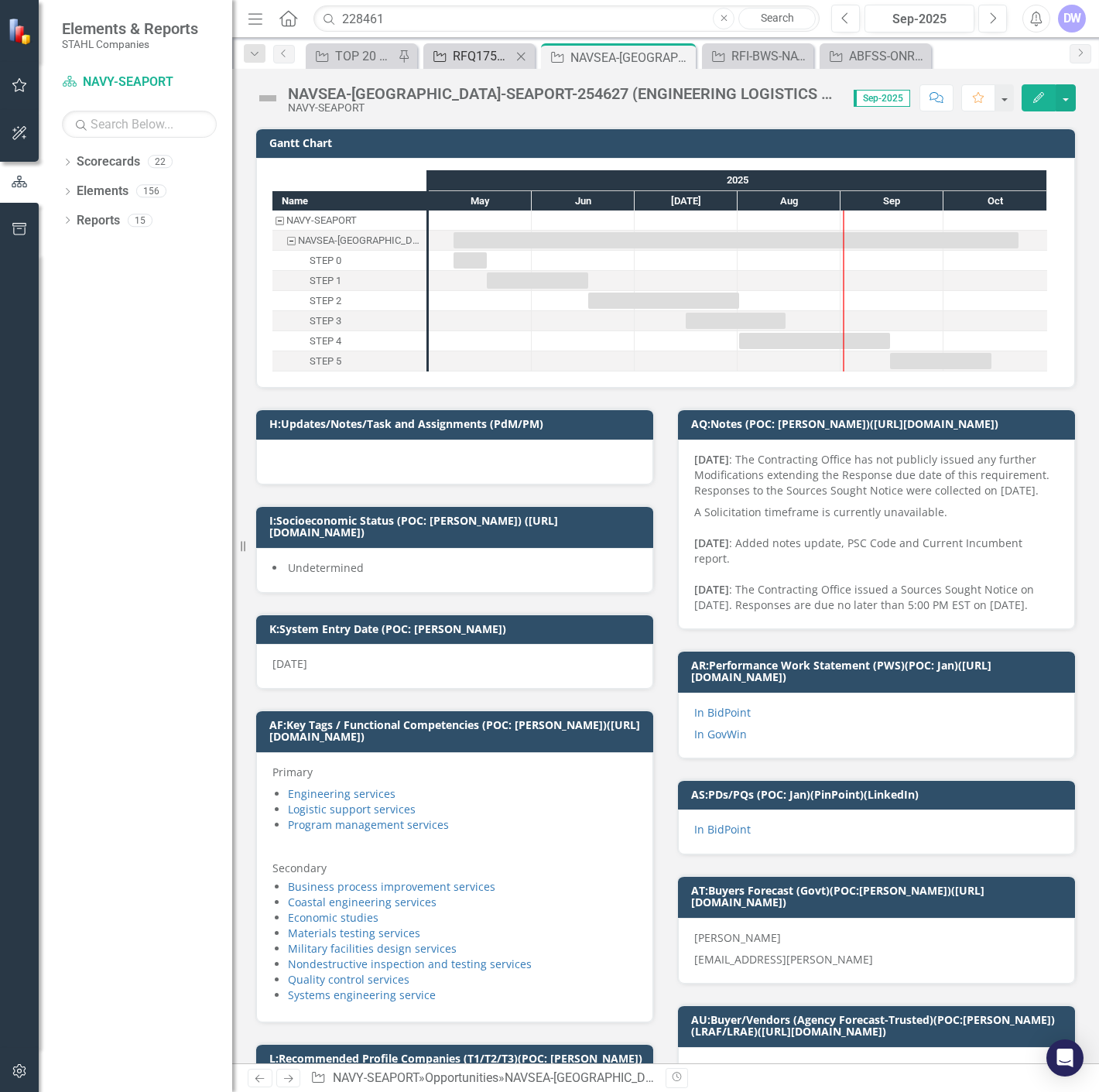
click at [485, 54] on div "RFQ1755580-NAVY-NAVSUP-GSAMAS (MYNAVY Family App)" at bounding box center [482, 56] width 59 height 19
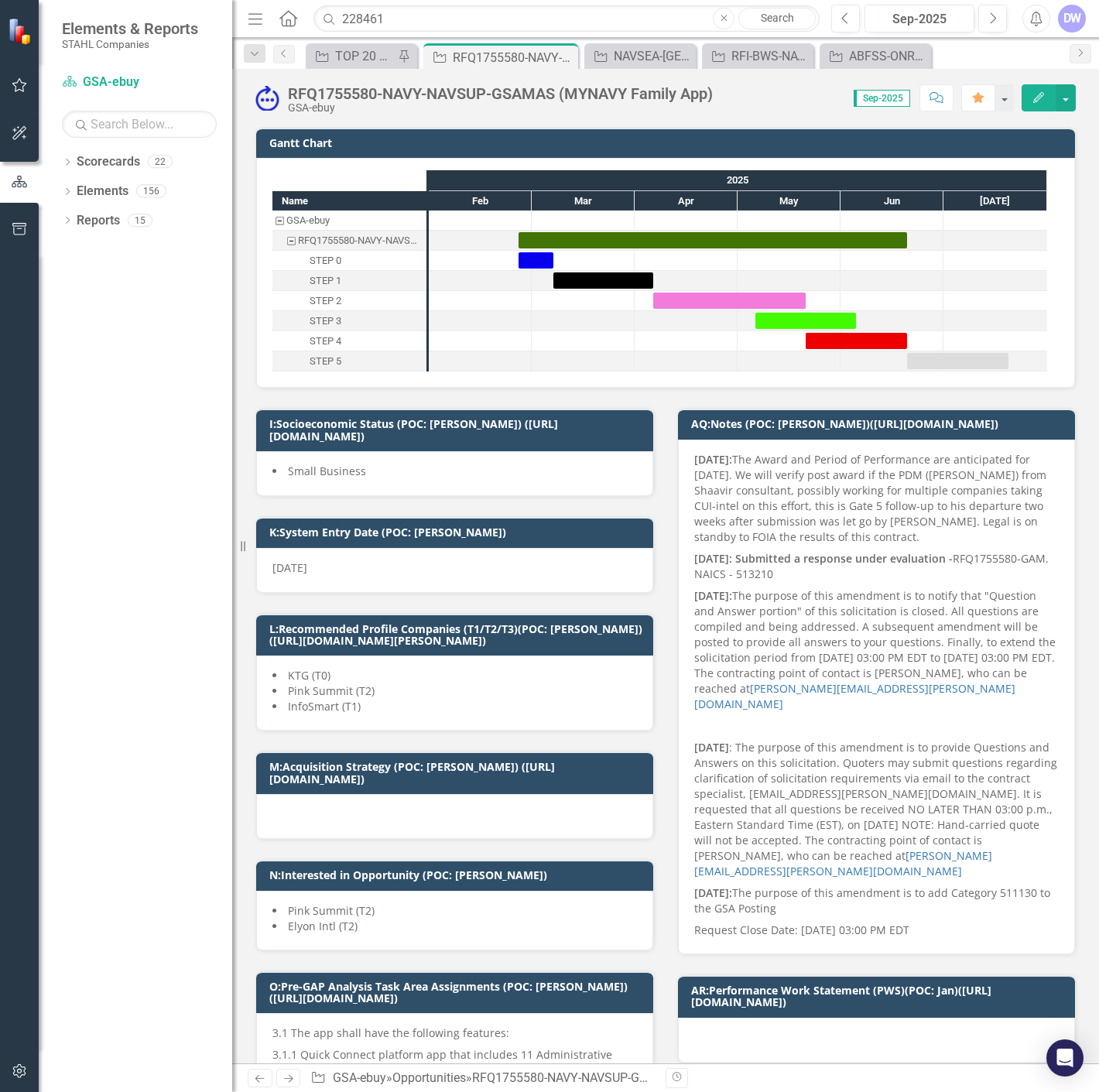
click at [862, 486] on p "[DATE]: The Award and Period of Performance are anticipated for [DATE]. We will…" at bounding box center [876, 499] width 365 height 96
click at [764, 472] on p "[DATE]: The Award and Period of Performance are anticipated for [DATE]. We will…" at bounding box center [876, 499] width 365 height 96
click at [762, 492] on p "[DATE]: The Award and Period of Performance are anticipated for [DATE]. We will…" at bounding box center [876, 499] width 365 height 96
drag, startPoint x: 747, startPoint y: 472, endPoint x: 766, endPoint y: 504, distance: 37.2
click at [746, 472] on p "[DATE]: The Award and Period of Performance are anticipated for [DATE]. We will…" at bounding box center [876, 499] width 365 height 96
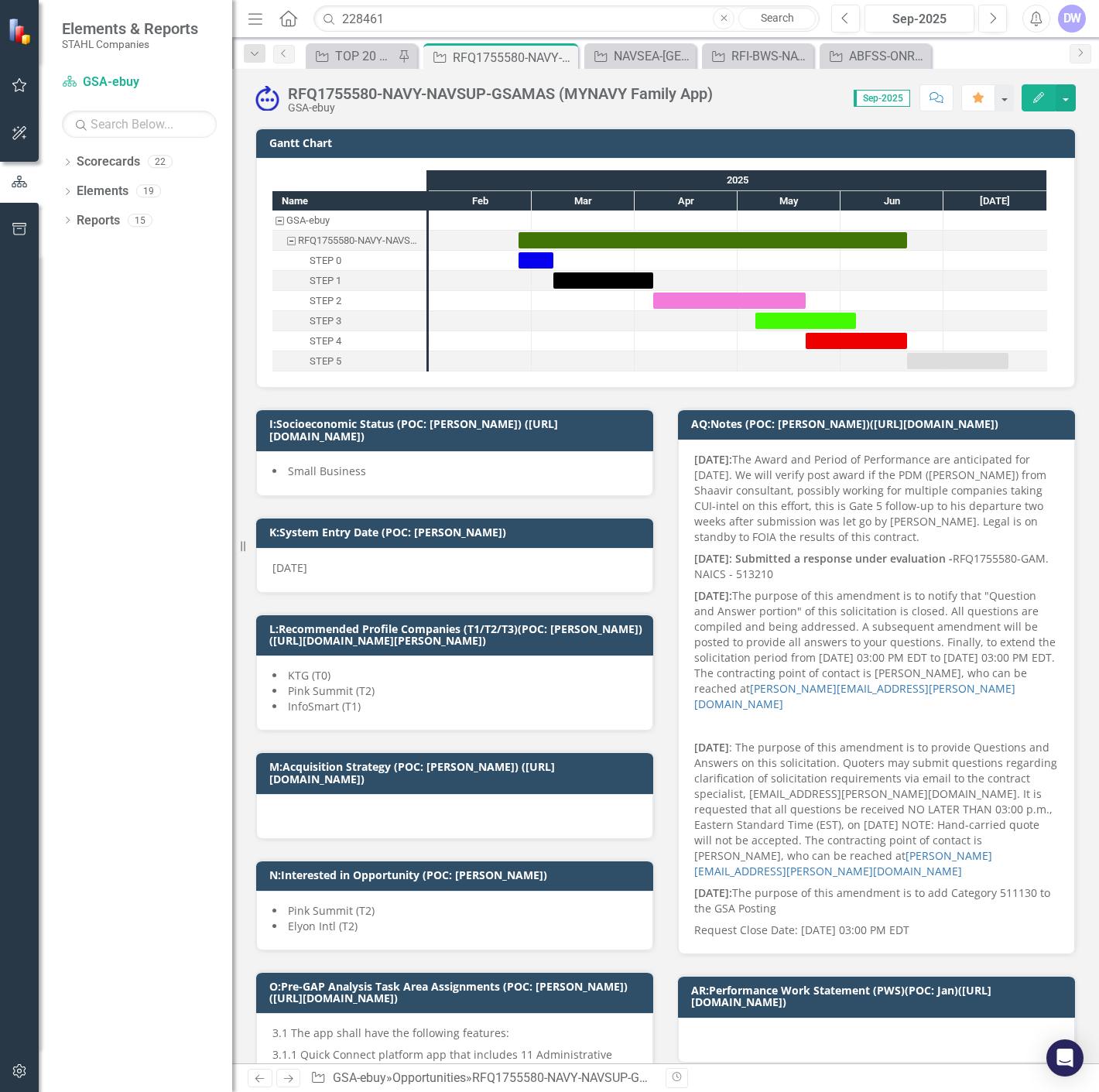
drag, startPoint x: 820, startPoint y: 547, endPoint x: 714, endPoint y: 495, distance: 118.1
click at [714, 495] on p "[DATE]: The Award and Period of Performance are anticipated for [DATE]. We will…" at bounding box center [876, 499] width 365 height 96
click at [720, 495] on p "[DATE]: The Award and Period of Performance are anticipated for [DATE]. We will…" at bounding box center [876, 499] width 365 height 96
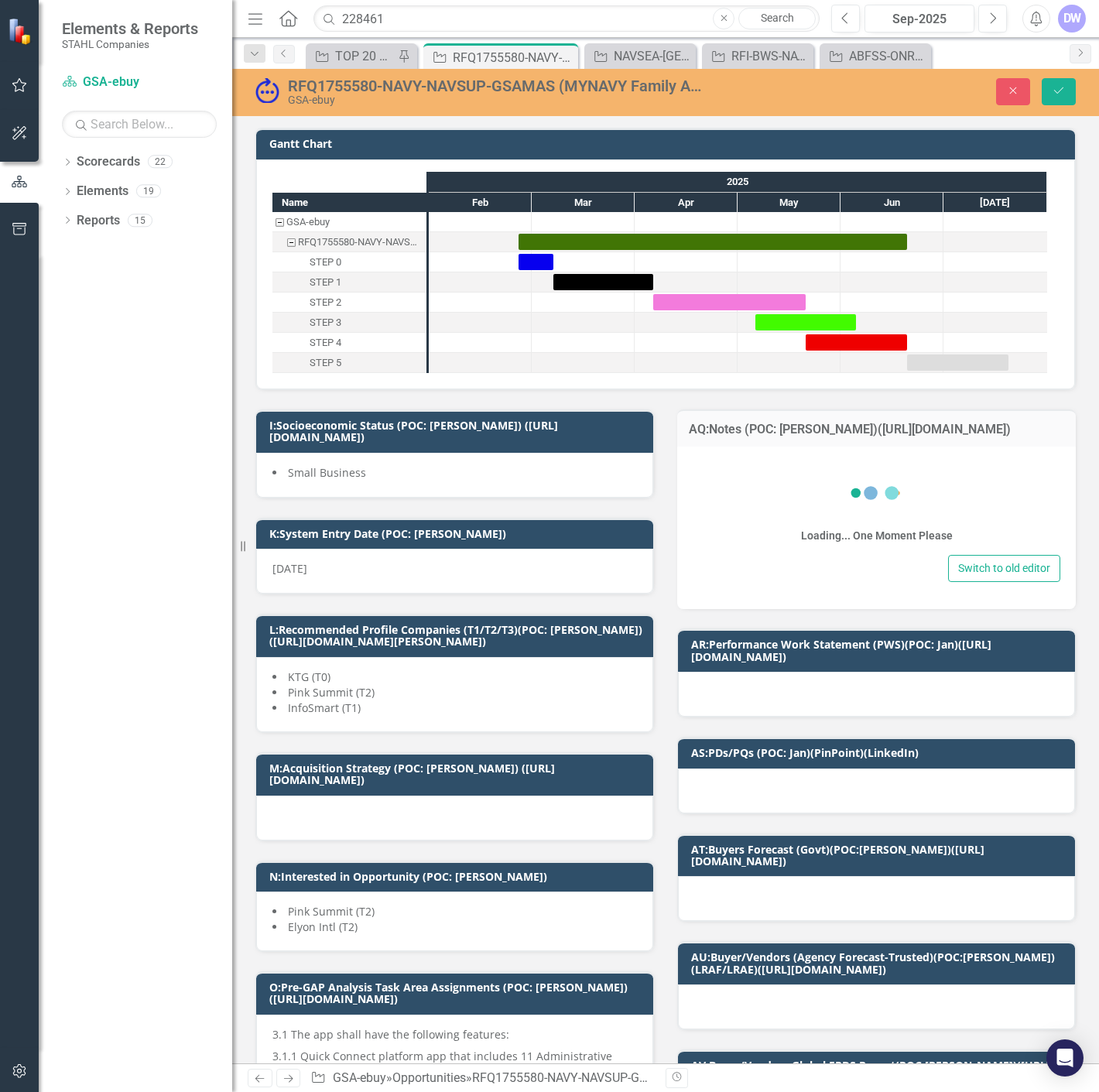
click at [720, 495] on div "Loading... One Moment Please" at bounding box center [876, 506] width 367 height 89
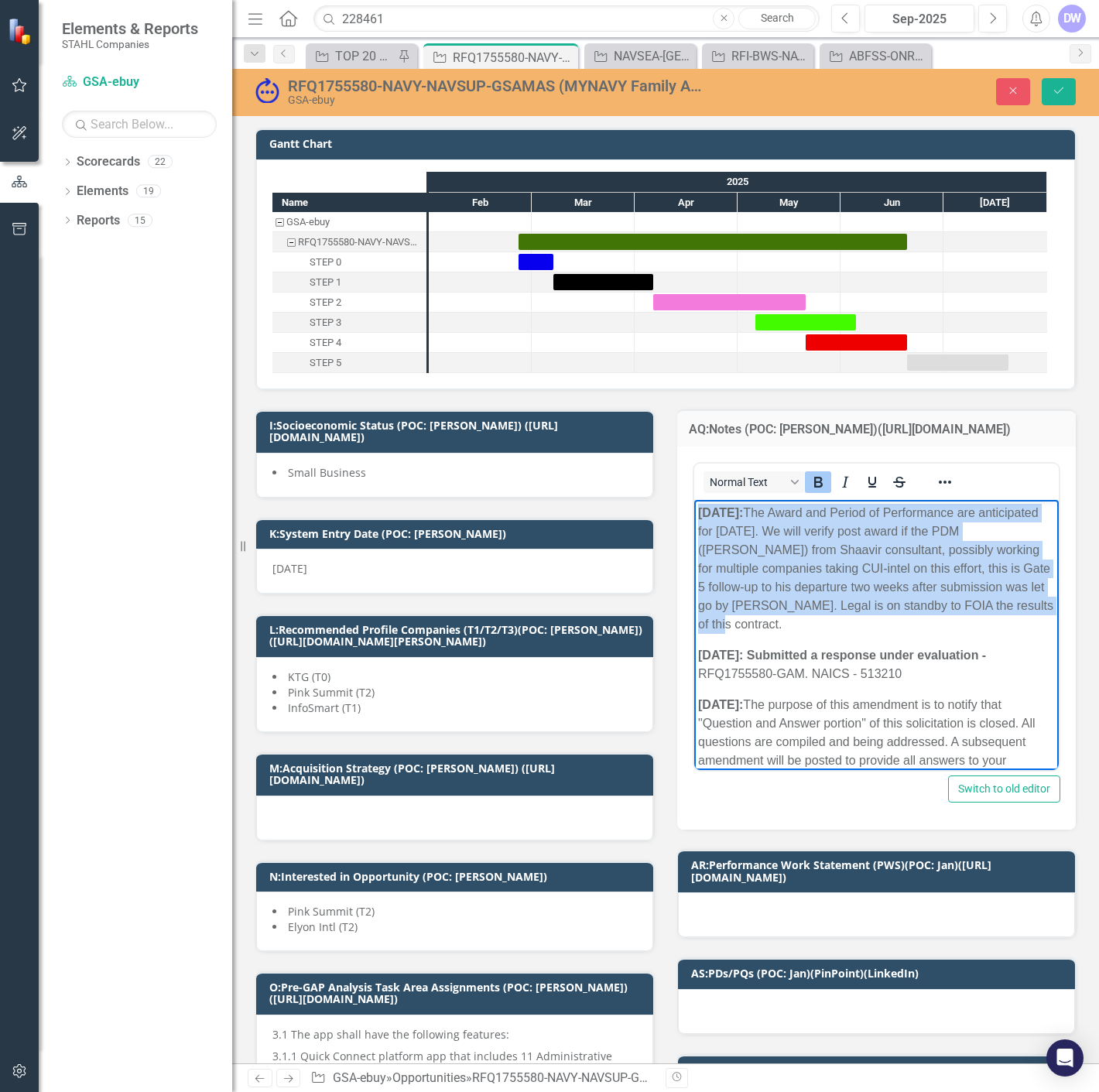
drag, startPoint x: 807, startPoint y: 617, endPoint x: 697, endPoint y: 519, distance: 147.3
click at [698, 519] on p "[DATE]: The Award and Period of Performance are anticipated for [DATE]. We will…" at bounding box center [876, 568] width 357 height 130
copy p "[DATE]: The Award and Period of Performance are anticipated for [DATE]. We will…"
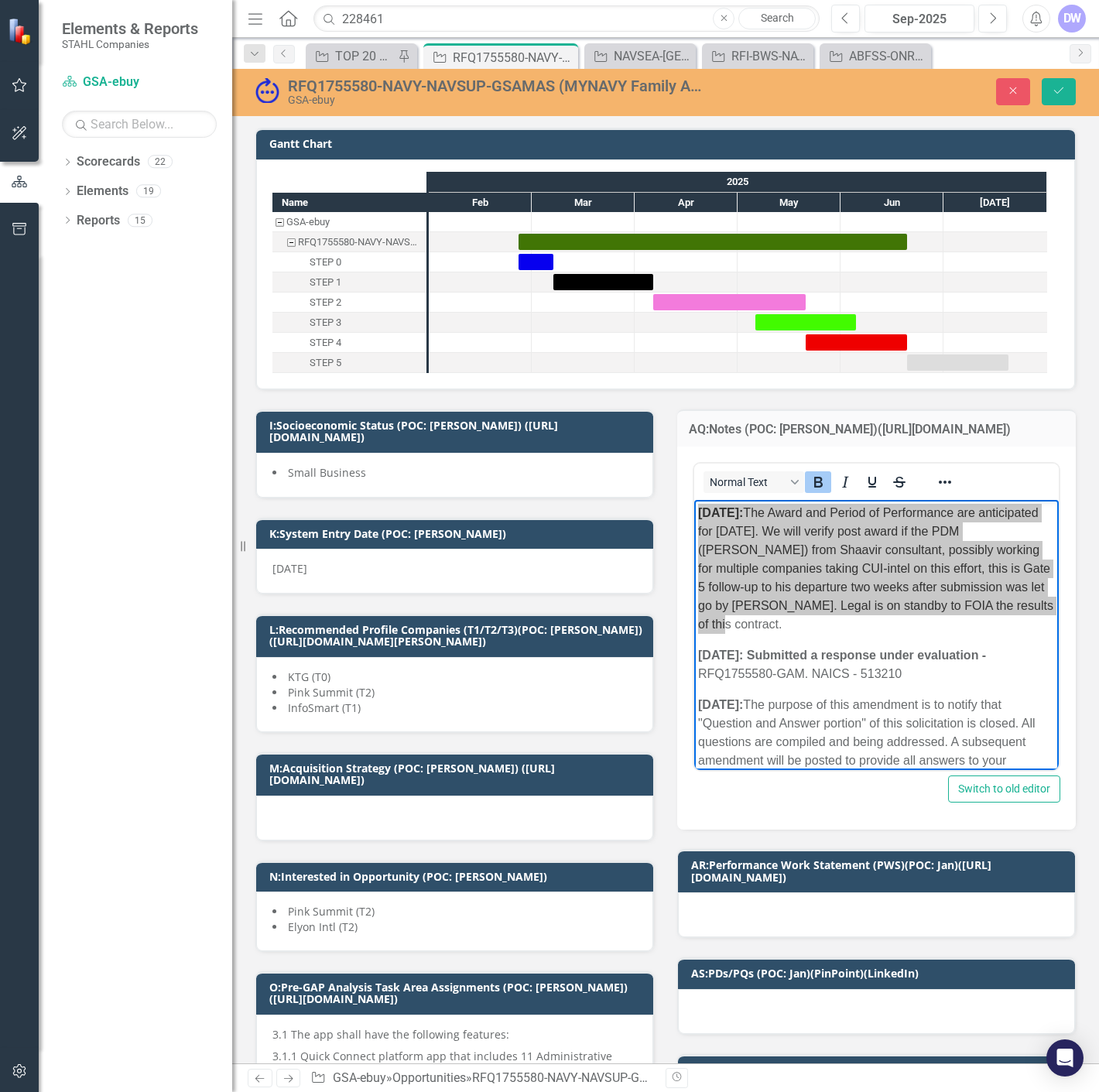
click at [1008, 401] on div "AQ:Notes (POC: Melissa)(https://iq.govwin.com/neo/myGovwin/index) Normal Text S…" at bounding box center [876, 610] width 422 height 440
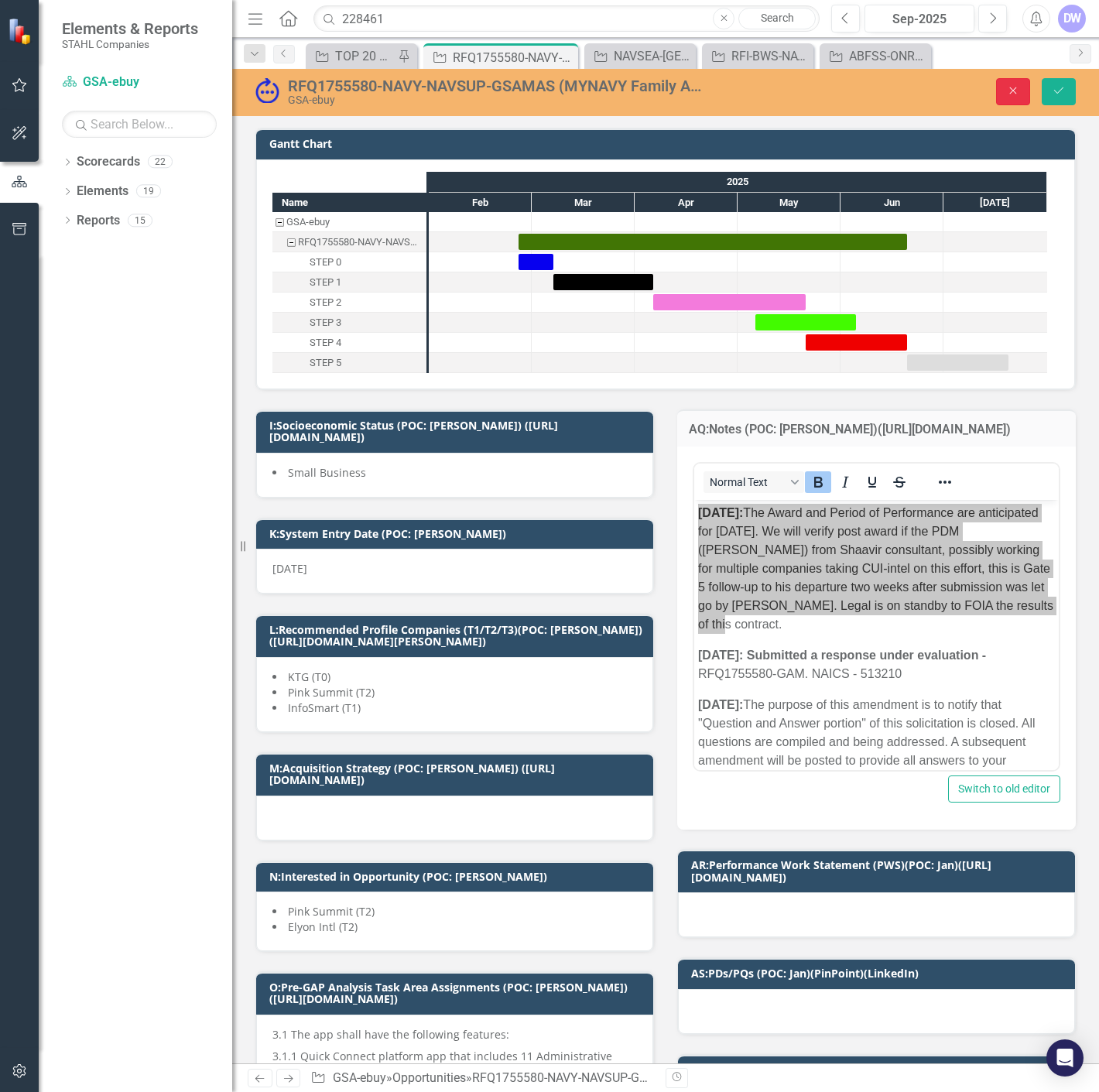
click at [1015, 95] on icon "Close" at bounding box center [1013, 90] width 14 height 10
